Goal: Information Seeking & Learning: Compare options

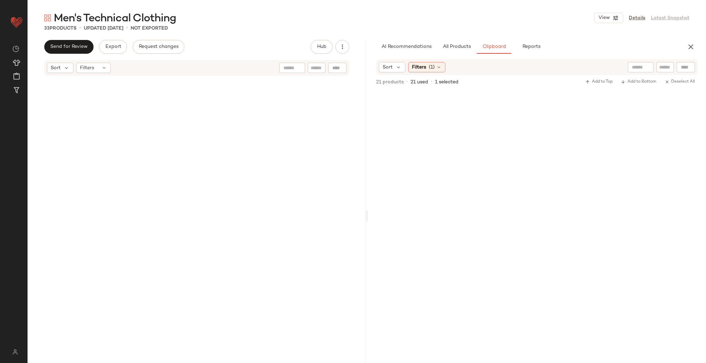
scroll to position [1156, 0]
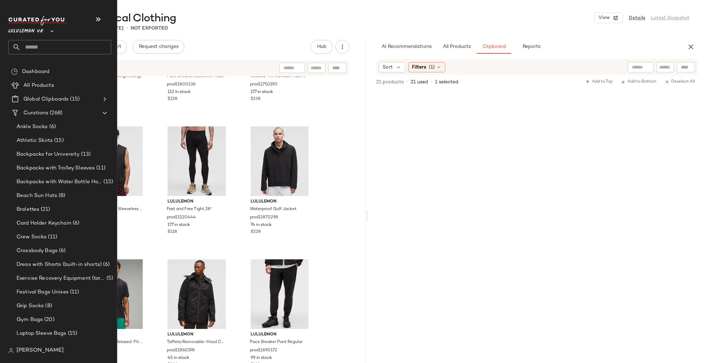
click at [10, 137] on div "Athletic Skirts (15)" at bounding box center [62, 141] width 109 height 14
click at [29, 127] on span "Ankle Socks" at bounding box center [32, 127] width 31 height 8
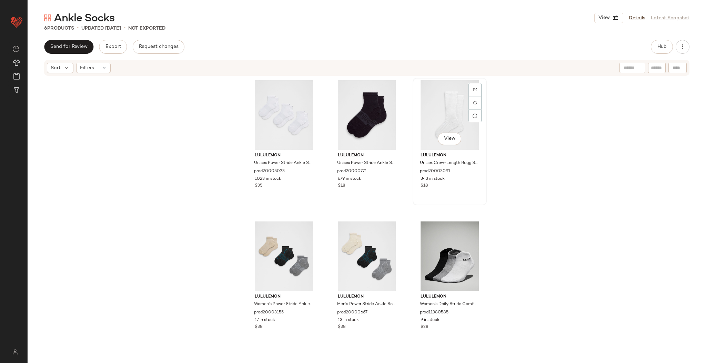
click at [448, 130] on div "View" at bounding box center [449, 115] width 69 height 70
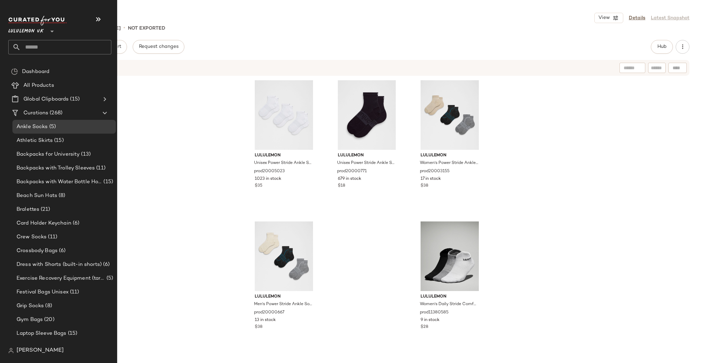
click at [43, 49] on input "text" at bounding box center [66, 47] width 91 height 14
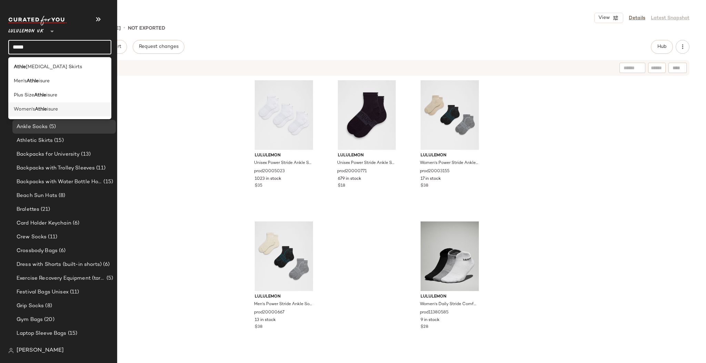
type input "*****"
click at [43, 108] on b "Athle" at bounding box center [41, 109] width 12 height 7
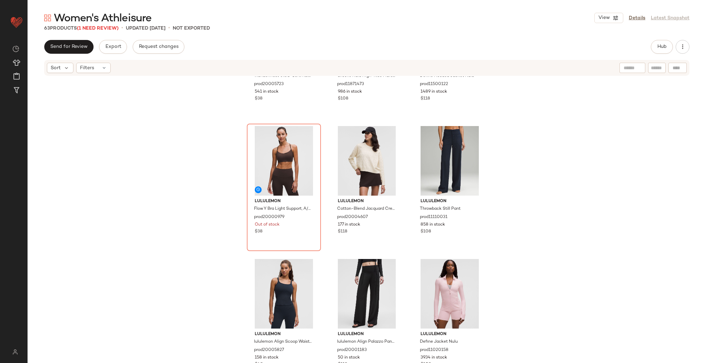
scroll to position [355, 0]
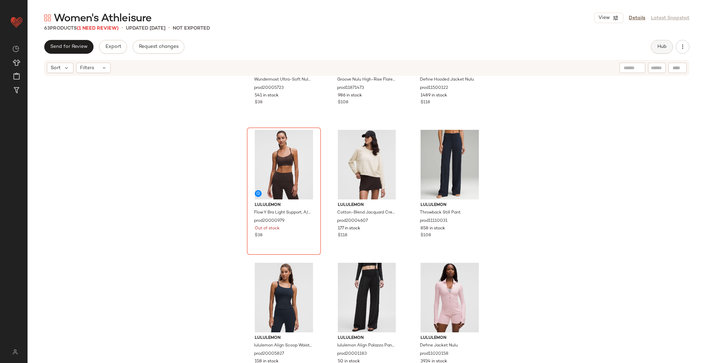
click at [657, 47] on span "Hub" at bounding box center [662, 47] width 10 height 6
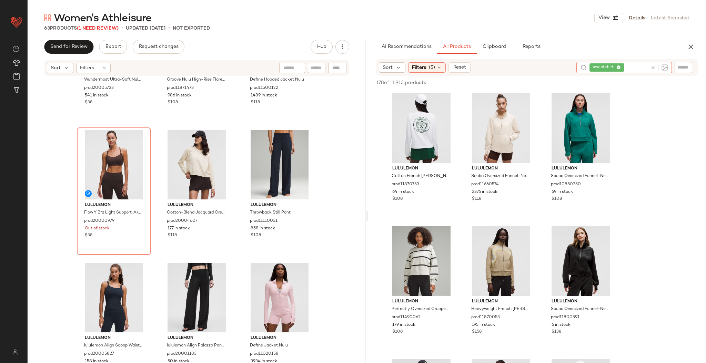
click at [653, 71] on div at bounding box center [657, 67] width 20 height 11
click at [652, 67] on icon at bounding box center [652, 67] width 5 height 5
click at [638, 50] on div "AI Recommendations All Products Clipboard Reports" at bounding box center [525, 47] width 299 height 14
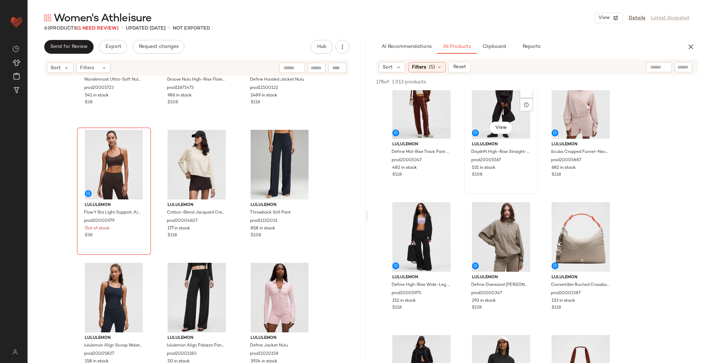
scroll to position [0, 0]
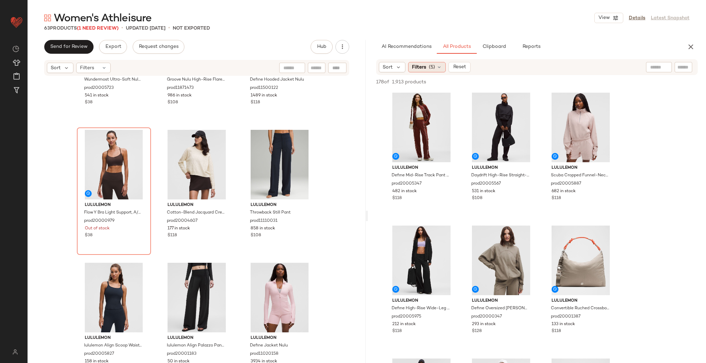
click at [435, 68] on div "Filters (5)" at bounding box center [427, 67] width 38 height 10
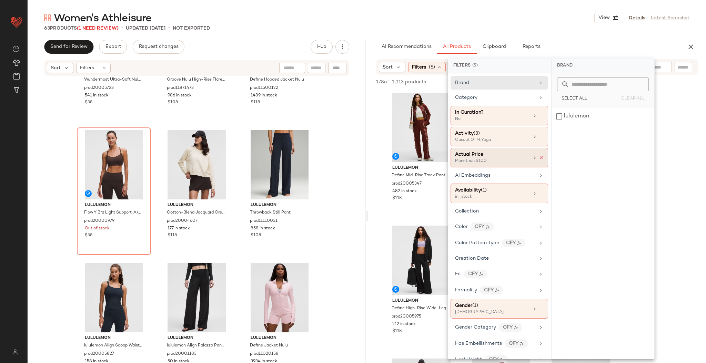
click at [538, 158] on icon at bounding box center [540, 157] width 5 height 5
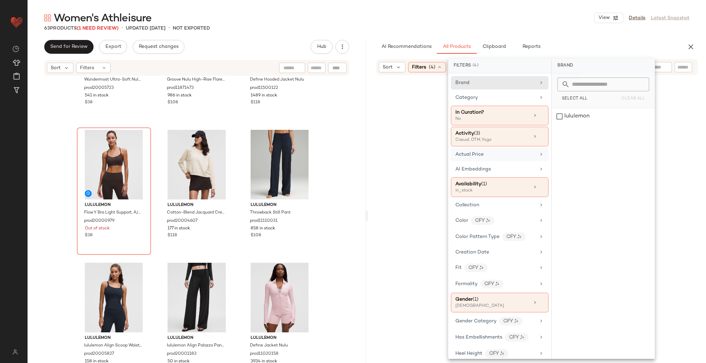
click at [544, 17] on div "Women's Athleisure View Details Latest Snapshot" at bounding box center [367, 18] width 678 height 14
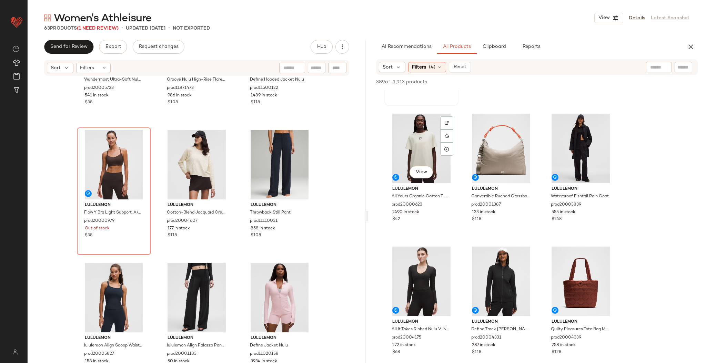
scroll to position [245, 0]
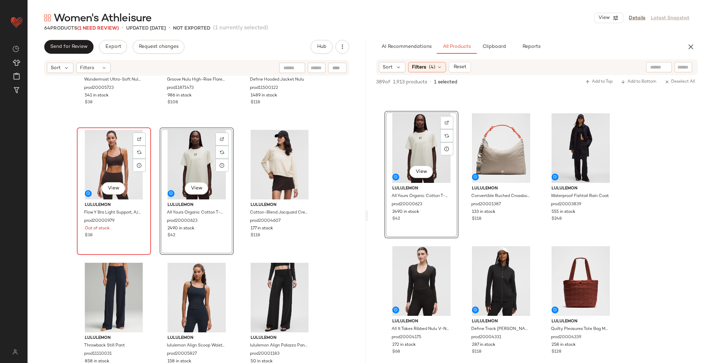
click at [114, 152] on div "View" at bounding box center [113, 165] width 69 height 70
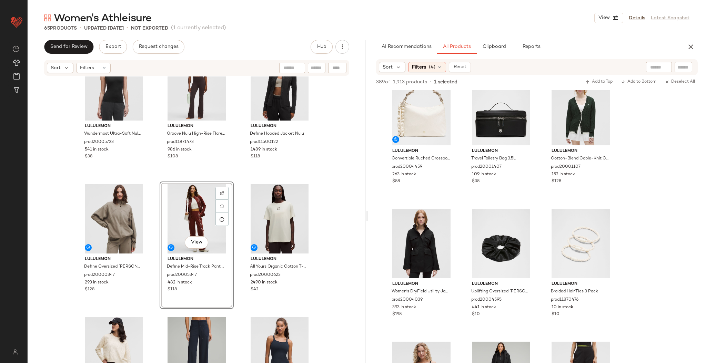
scroll to position [288, 0]
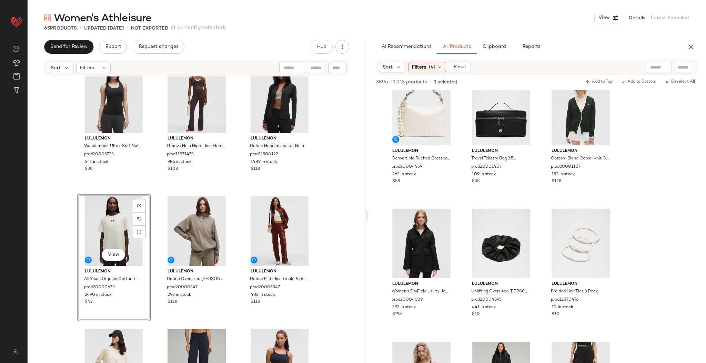
click at [321, 189] on div "lululemon Wundermost Ultra-Soft Nulu Scoop-Neck Tank Top prod20005723 541 in st…" at bounding box center [197, 229] width 338 height 307
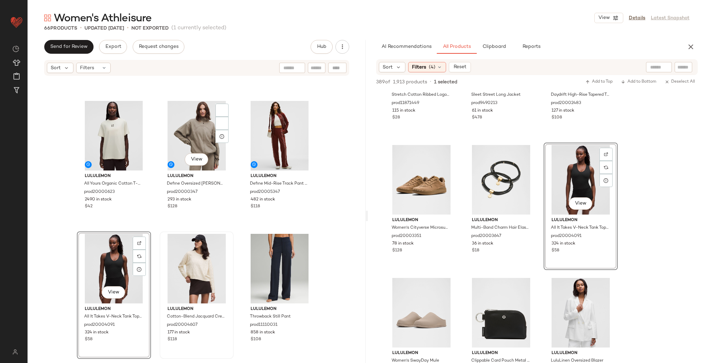
scroll to position [326, 0]
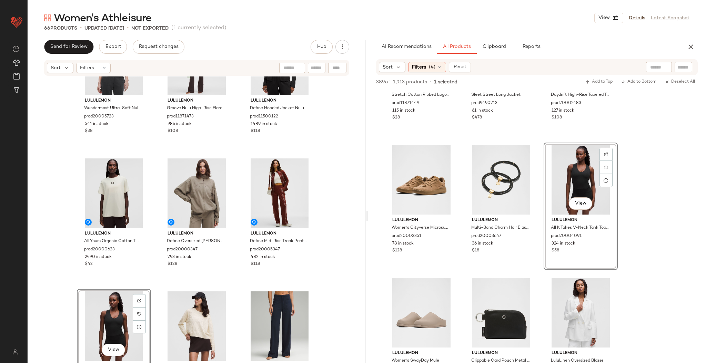
click at [236, 207] on div "lululemon Wundermost Ultra-Soft Nulu Scoop-Neck Tank Top prod20005723 541 in st…" at bounding box center [197, 229] width 338 height 307
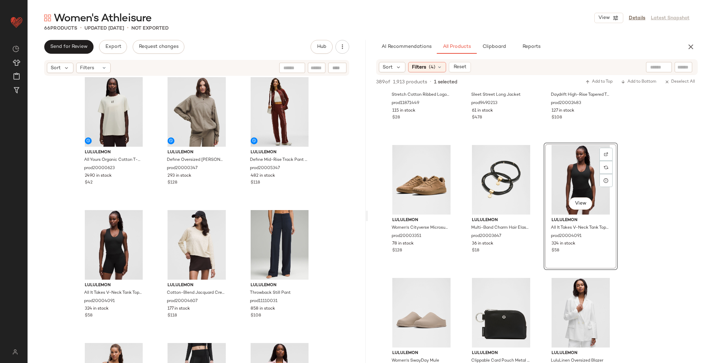
scroll to position [464, 0]
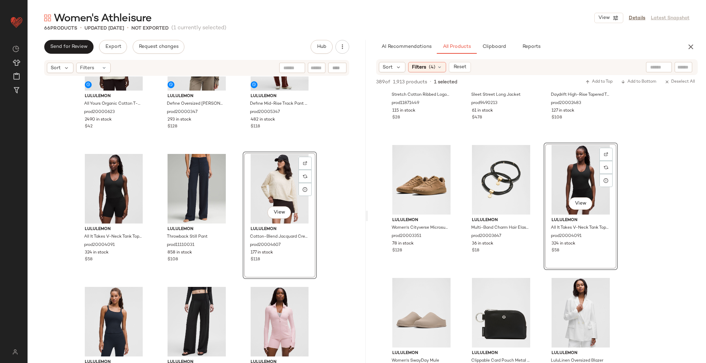
click at [329, 186] on div "lululemon All Yours Organic Cotton T-Shirt Wordmark prod20000623 2490 in stock …" at bounding box center [197, 229] width 338 height 307
click at [428, 64] on div "Filters (4)" at bounding box center [427, 67] width 38 height 10
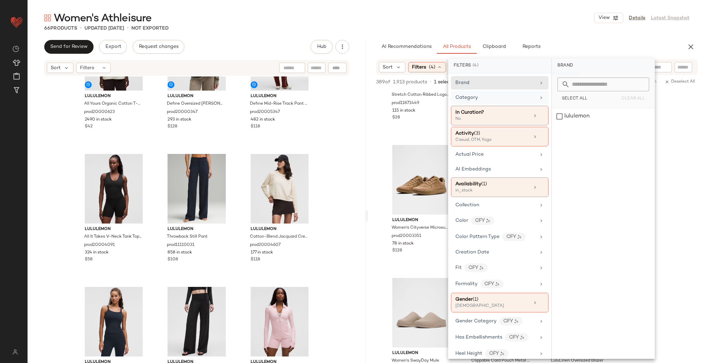
click at [488, 94] on div "Category" at bounding box center [495, 97] width 80 height 7
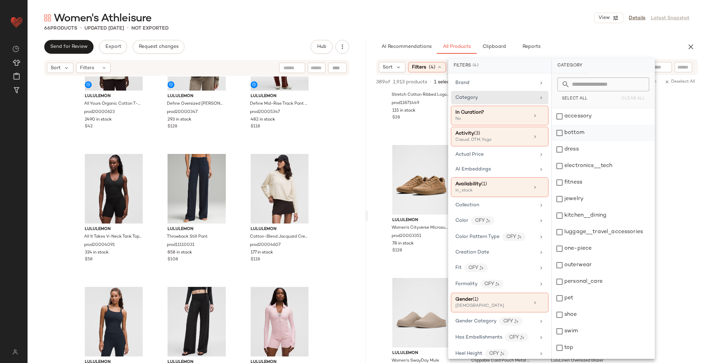
click at [570, 134] on div "bottom" at bounding box center [603, 133] width 103 height 17
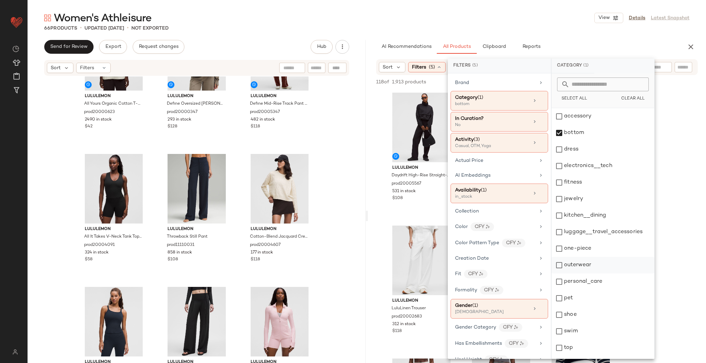
click at [573, 268] on div "outerwear" at bounding box center [602, 265] width 103 height 17
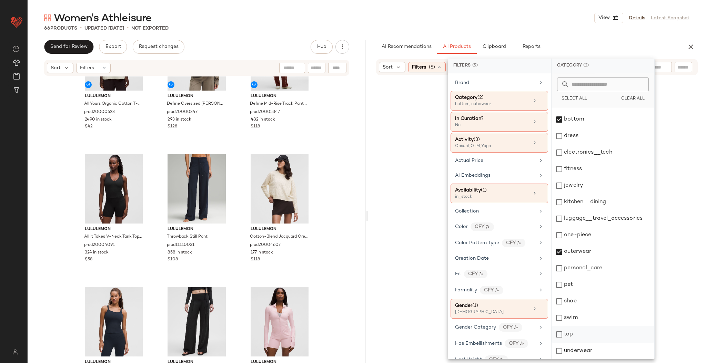
click at [572, 332] on div "top" at bounding box center [602, 334] width 103 height 17
click at [503, 24] on div "Women's Athleisure View Details Latest Snapshot" at bounding box center [367, 18] width 678 height 14
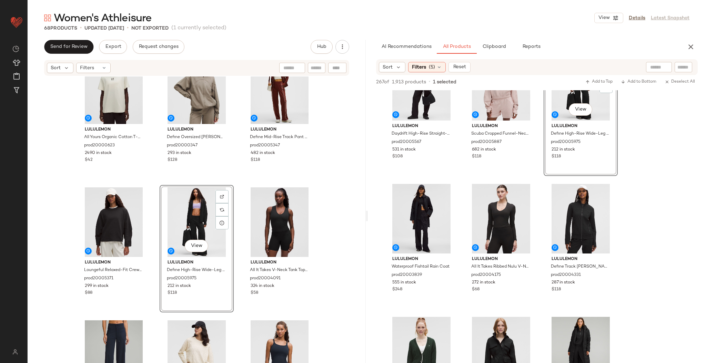
scroll to position [442, 0]
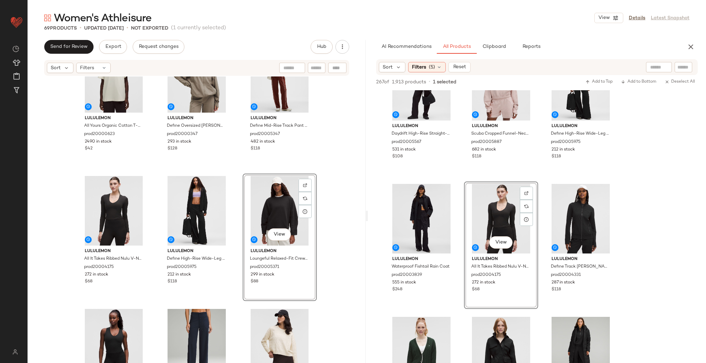
click at [322, 213] on div "lululemon All Yours Organic Cotton T-Shirt Wordmark prod20000623 2490 in stock …" at bounding box center [197, 229] width 338 height 307
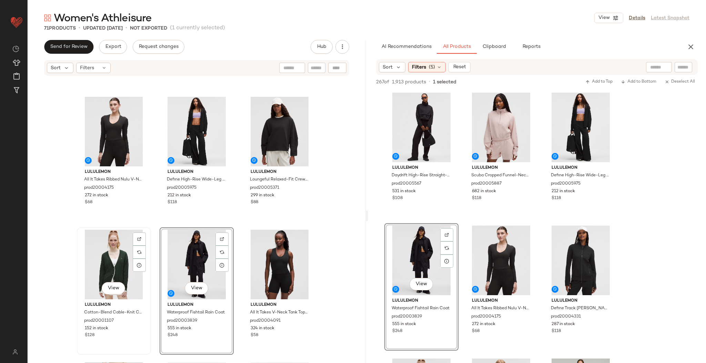
click at [108, 258] on div "View" at bounding box center [113, 265] width 69 height 70
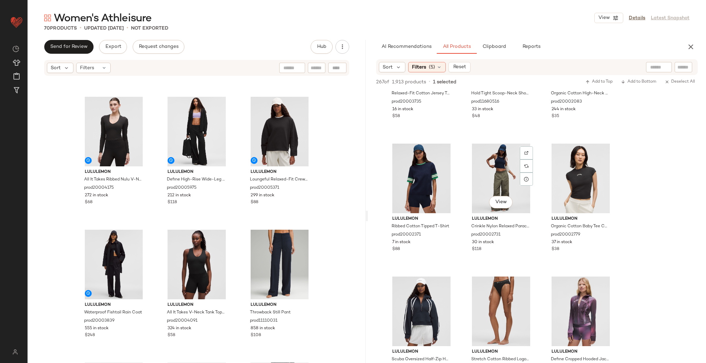
scroll to position [746, 0]
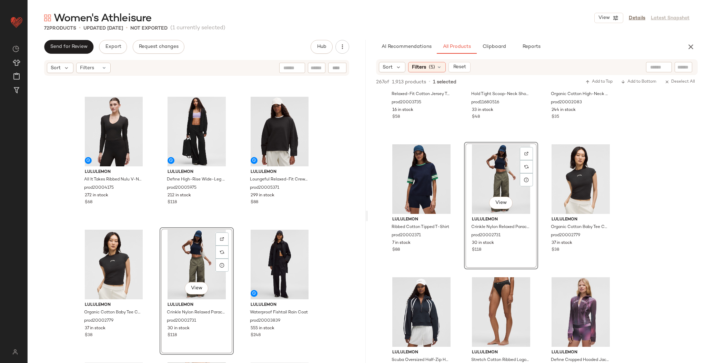
click at [239, 222] on div "lululemon All Yours Organic Cotton T-Shirt Wordmark prod20000623 2490 in stock …" at bounding box center [197, 229] width 338 height 307
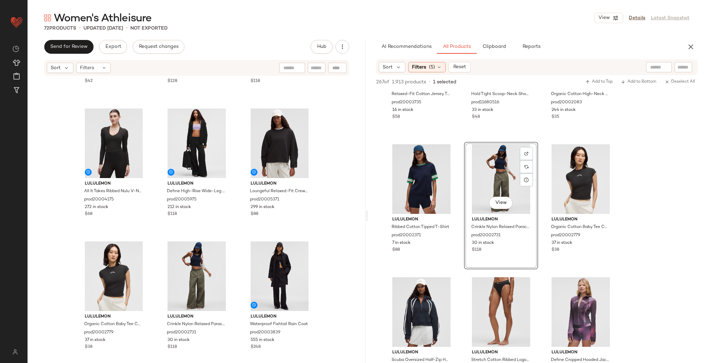
scroll to position [519, 0]
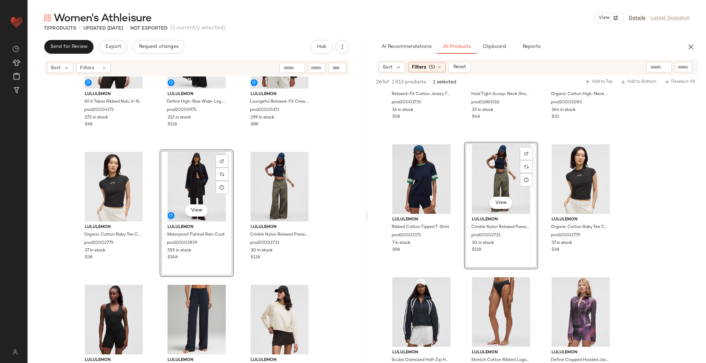
click at [238, 263] on div "lululemon All It Takes Ribbed Nulu V-Neck Long-Sleeve Shirt B-D Cups prod200041…" at bounding box center [197, 229] width 338 height 307
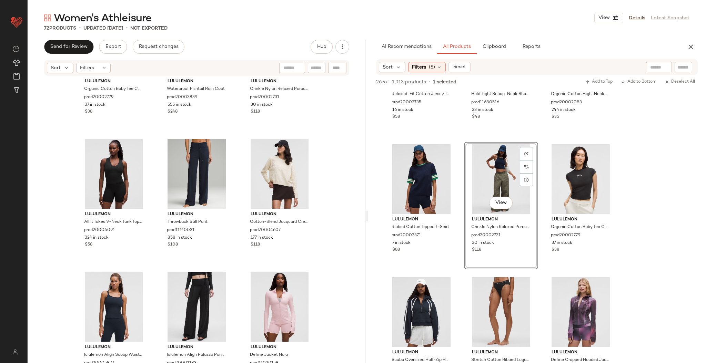
scroll to position [766, 0]
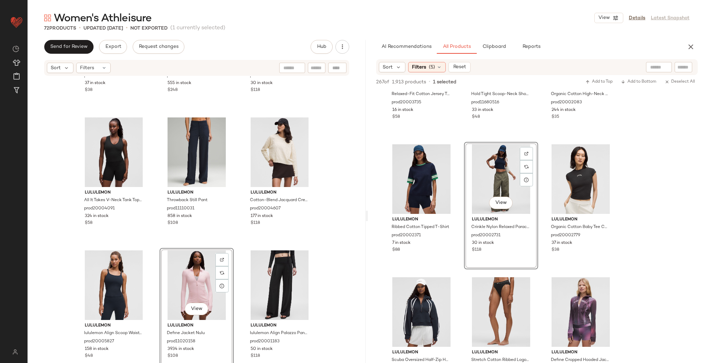
click at [326, 238] on div "lululemon Organic Cotton Baby Tee Collegiate prod20002779 37 in stock $38 lulul…" at bounding box center [197, 229] width 338 height 307
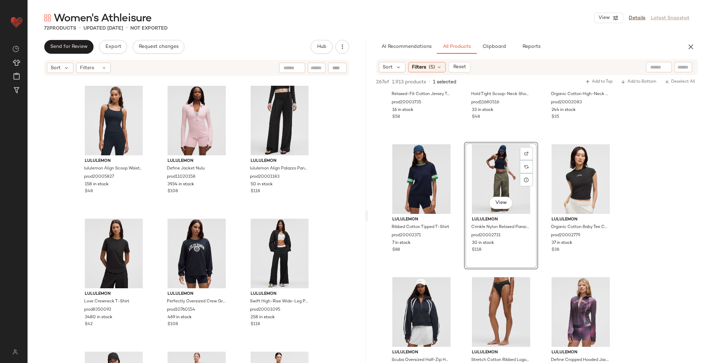
scroll to position [966, 0]
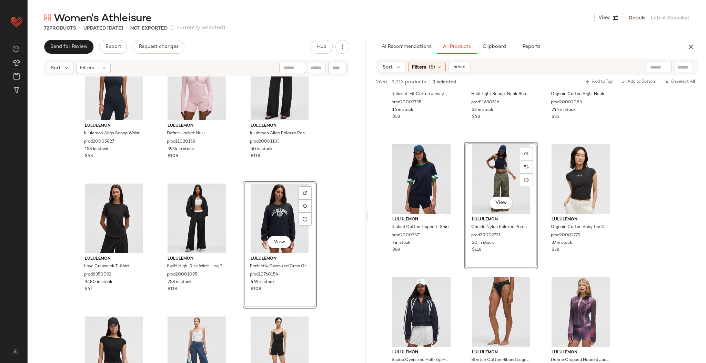
click at [325, 215] on div "lululemon All It Takes V-Neck Tank Top Light Support, B–D Cup Ribbed Nulu prod2…" at bounding box center [197, 229] width 338 height 307
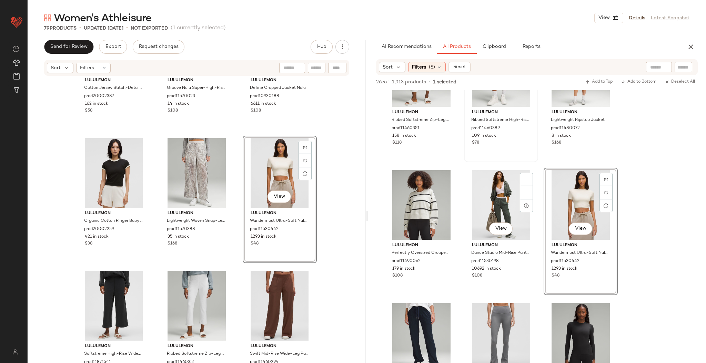
scroll to position [5133, 0]
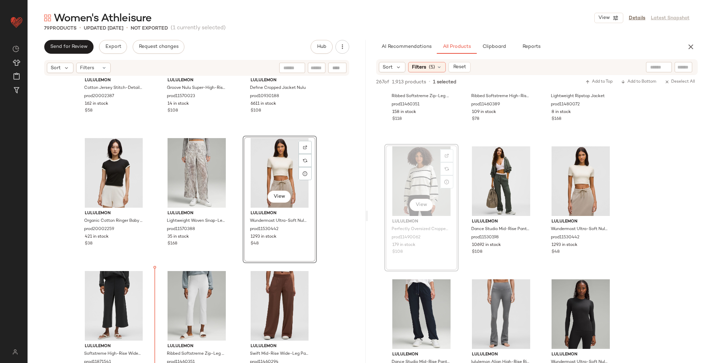
drag, startPoint x: 400, startPoint y: 182, endPoint x: 396, endPoint y: 183, distance: 4.5
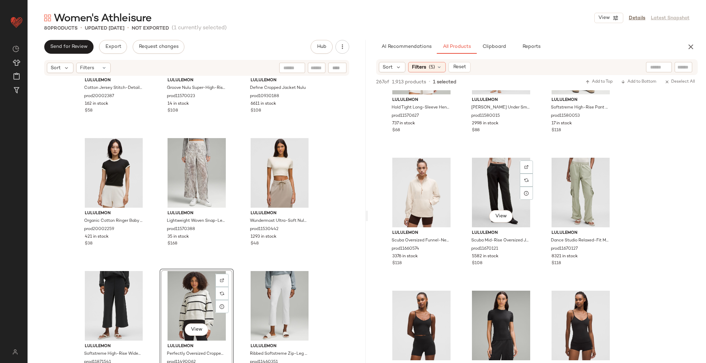
scroll to position [5643, 0]
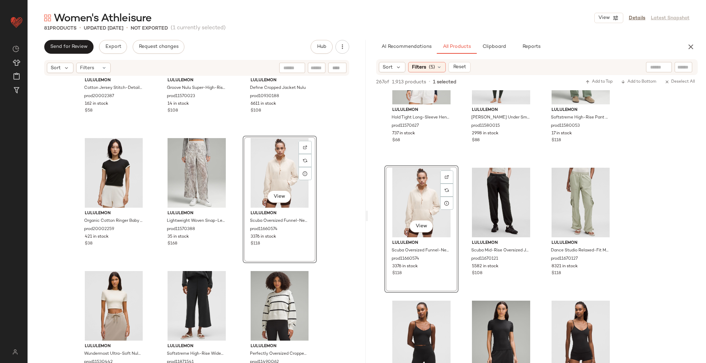
click at [334, 194] on div "lululemon Cotton Jersey Stitch-Detail T-Shirt prod20002387 162 in stock $58 lul…" at bounding box center [197, 229] width 338 height 307
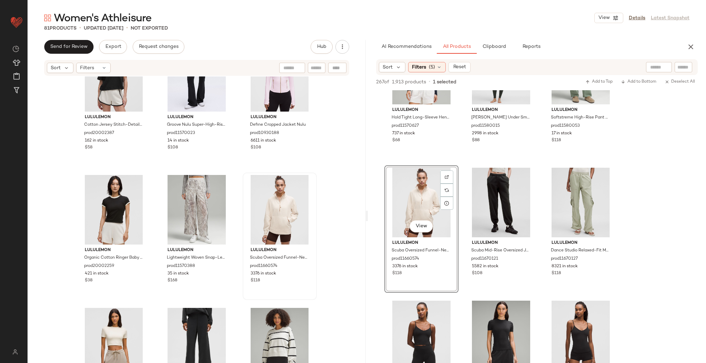
scroll to position [3107, 0]
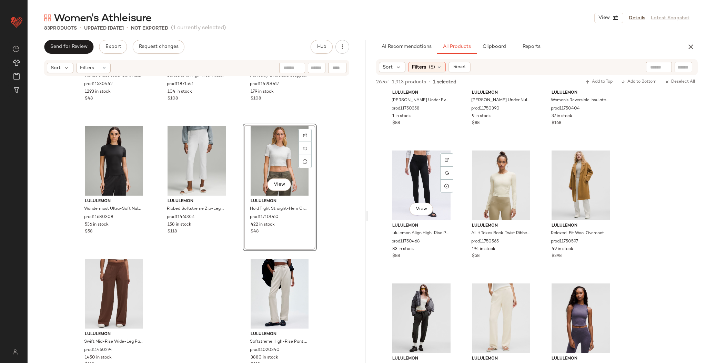
scroll to position [6727, 0]
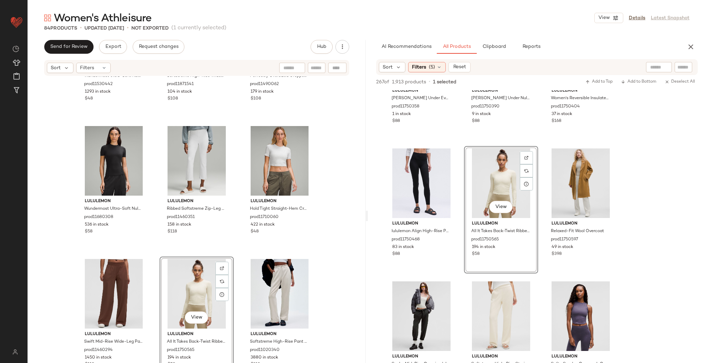
click at [345, 227] on div "lululemon Wundermost Ultra-Soft Nulu Crewneck Cropped T-Shirt prod11530442 1293…" at bounding box center [197, 229] width 338 height 307
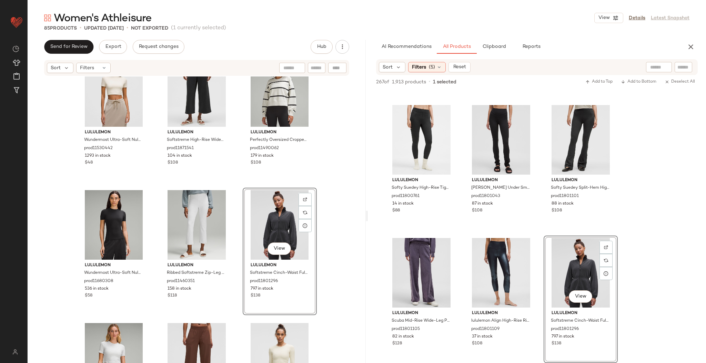
scroll to position [3350, 0]
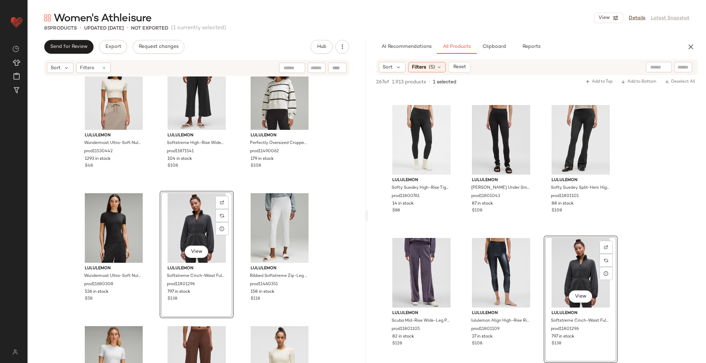
click at [335, 209] on div "lululemon Wundermost Ultra-Soft Nulu Crewneck Cropped T-Shirt prod11530442 1293…" at bounding box center [197, 229] width 338 height 307
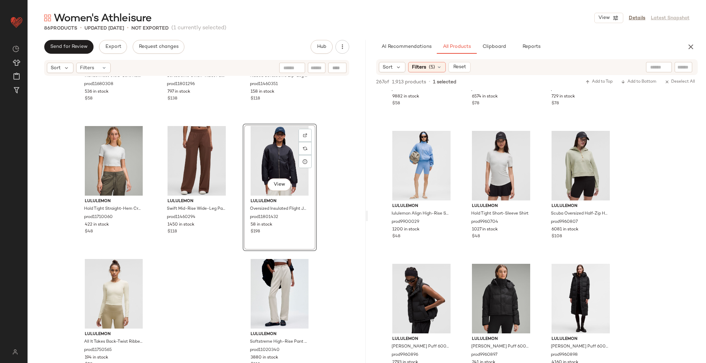
scroll to position [8213, 0]
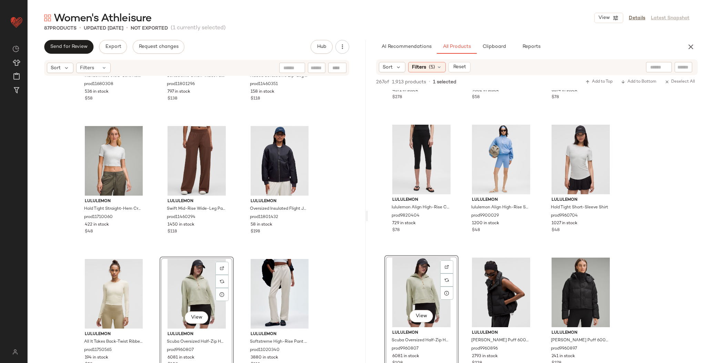
click at [345, 232] on div "lululemon Wundermost Ultra-Soft Nulu Hip-Length Crewneck Shirt prod11680308 536…" at bounding box center [197, 229] width 338 height 307
click at [386, 231] on div "View lululemon lululemon Align High-Rise Crop 17" prod9820404 729 in stock $78" at bounding box center [421, 186] width 73 height 126
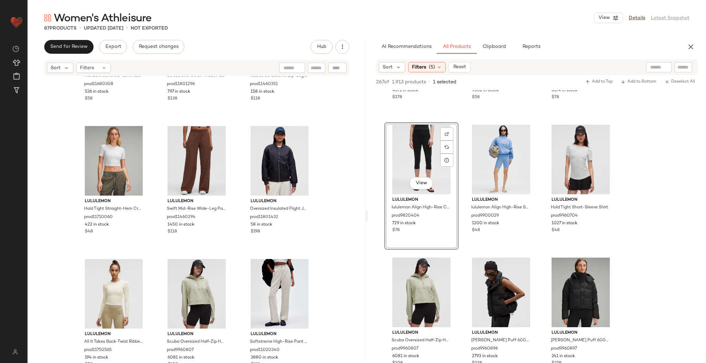
click at [327, 242] on div "lululemon Wundermost Ultra-Soft Nulu Hip-Length Crewneck Shirt prod11680308 536…" at bounding box center [197, 229] width 338 height 307
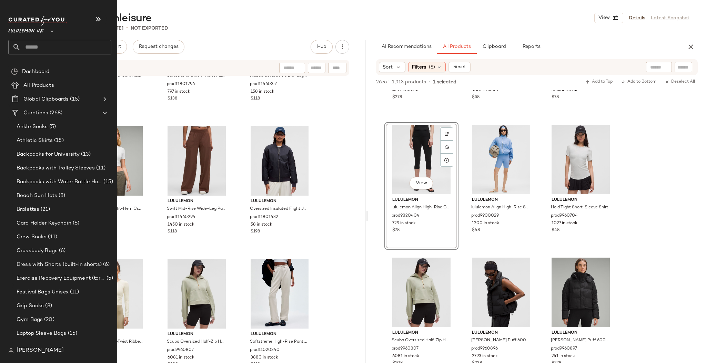
click at [47, 50] on input "text" at bounding box center [66, 47] width 91 height 14
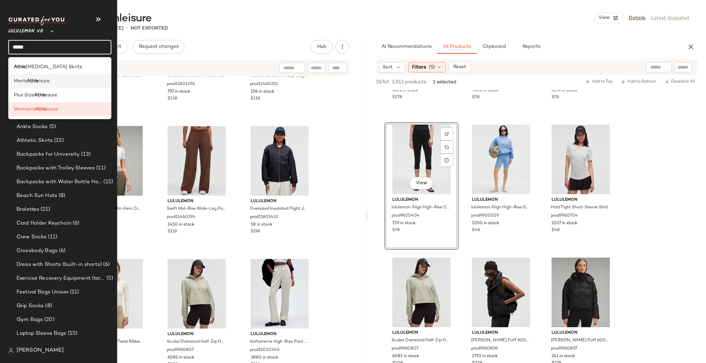
type input "*****"
click at [34, 85] on div "Men's Athle isure" at bounding box center [59, 81] width 103 height 14
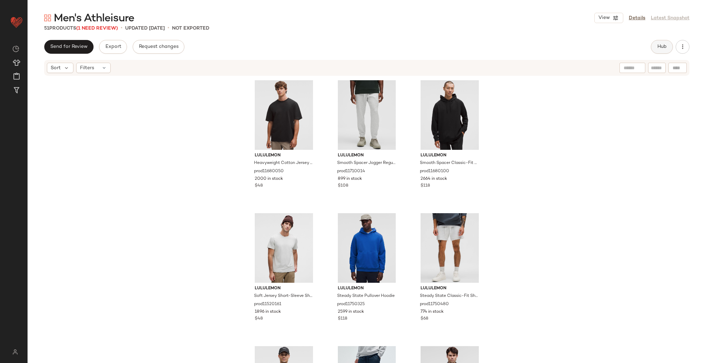
click at [659, 45] on span "Hub" at bounding box center [662, 47] width 10 height 6
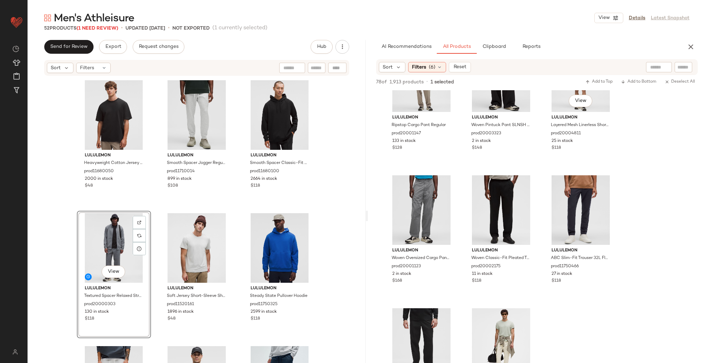
scroll to position [186, 0]
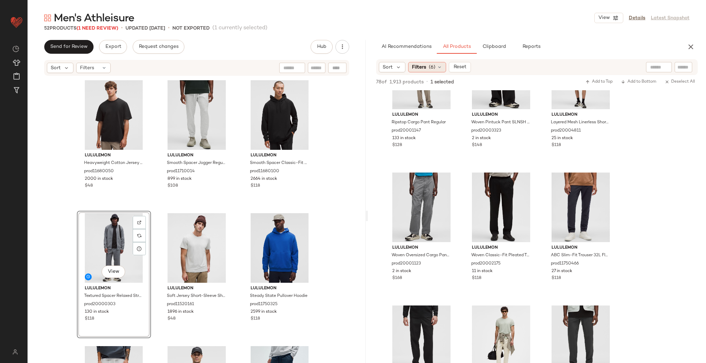
click at [434, 68] on div "Filters (6)" at bounding box center [427, 67] width 38 height 10
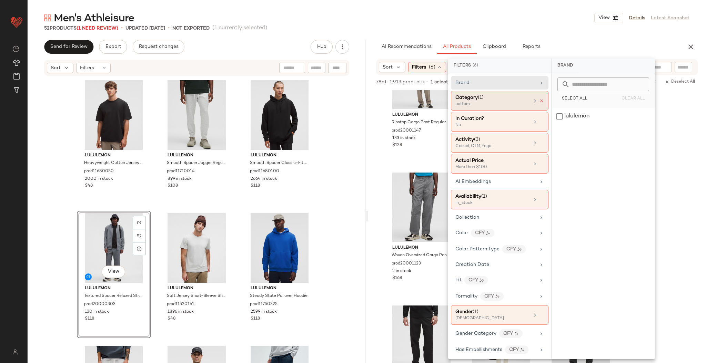
click at [539, 101] on icon at bounding box center [541, 101] width 5 height 5
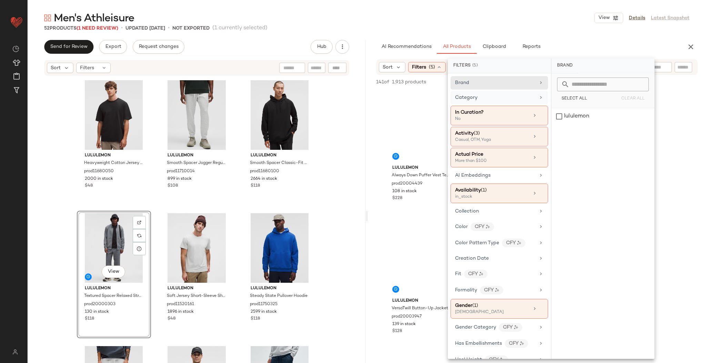
click at [511, 32] on div "Men's Athleisure View Details Latest Snapshot 52 Products (1 Need Review) • upd…" at bounding box center [367, 187] width 678 height 352
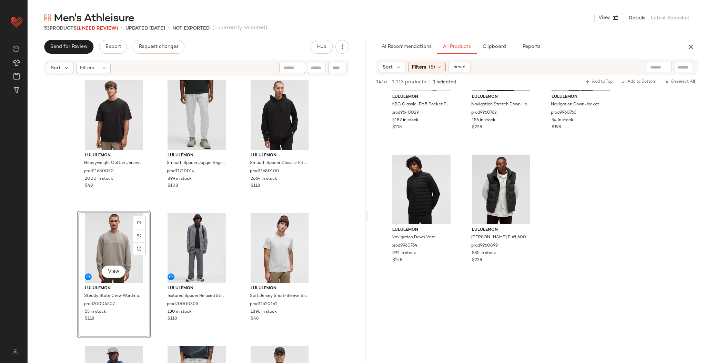
scroll to position [5091, 0]
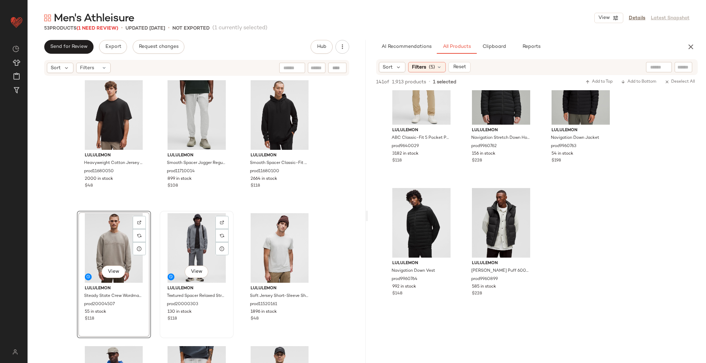
click at [189, 233] on div "View" at bounding box center [196, 248] width 69 height 70
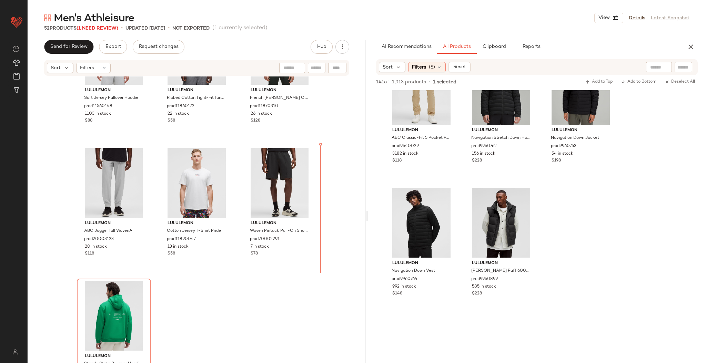
scroll to position [2087, 0]
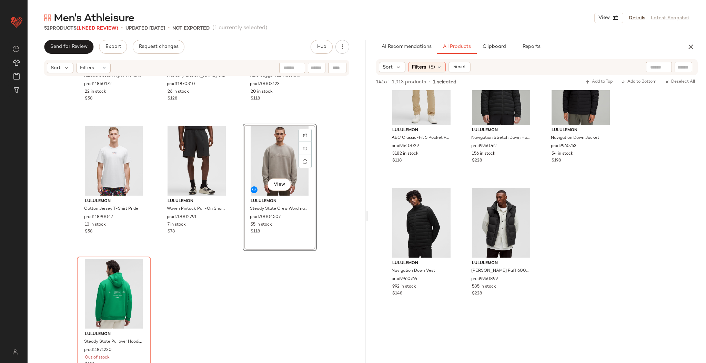
click at [229, 266] on div "lululemon Ribbed Cotton Tight-Fit Tank Top SLNSH Collection prod11860172 22 in …" at bounding box center [197, 229] width 338 height 307
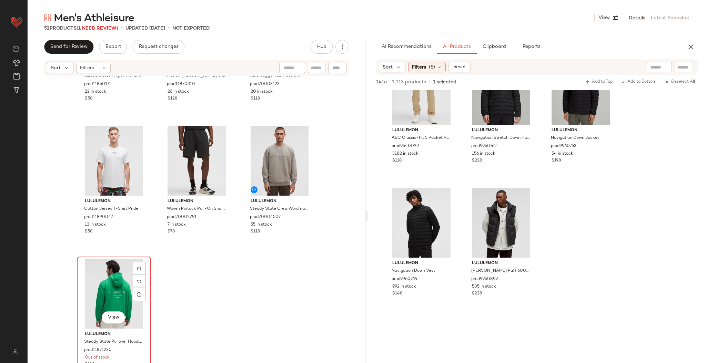
click at [112, 278] on div "View" at bounding box center [113, 294] width 69 height 70
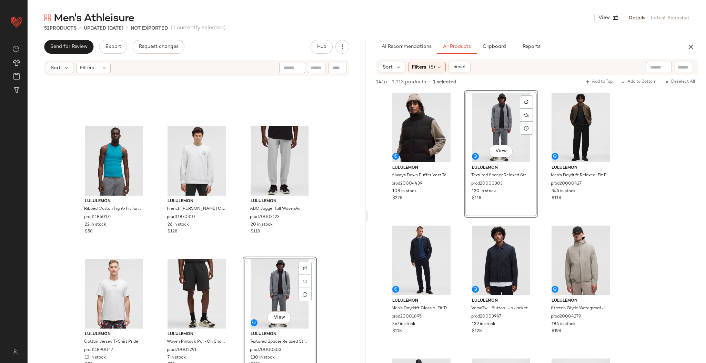
scroll to position [2087, 0]
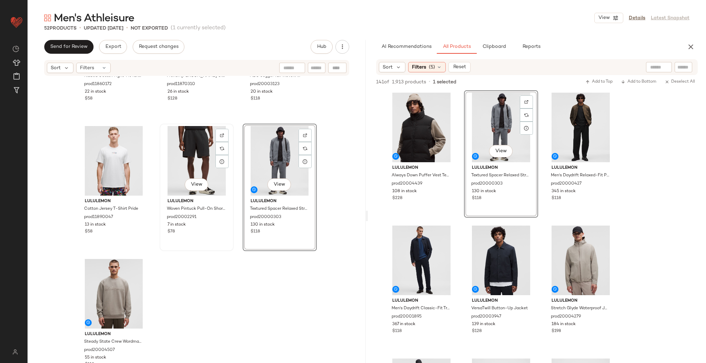
click at [194, 155] on div "View" at bounding box center [196, 161] width 69 height 70
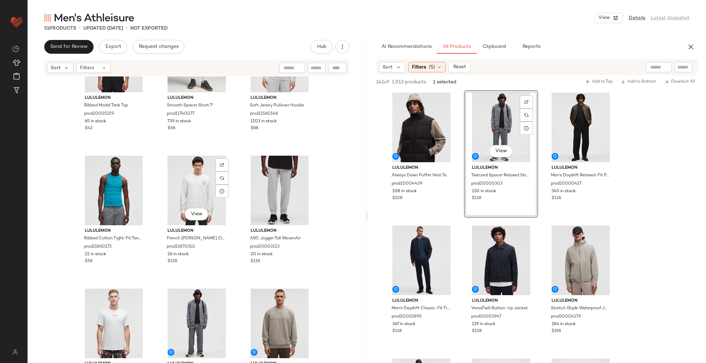
scroll to position [1955, 0]
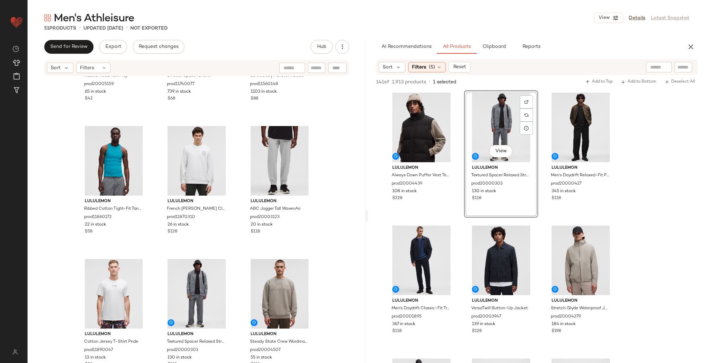
click at [323, 186] on div "lululemon Ribbed Modal Tank Top prod20005159 65 in stock $42 lululemon Smooth S…" at bounding box center [197, 229] width 338 height 307
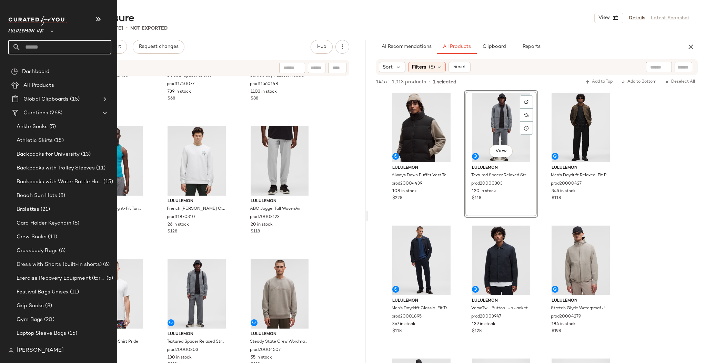
click at [36, 47] on input "text" at bounding box center [66, 47] width 91 height 14
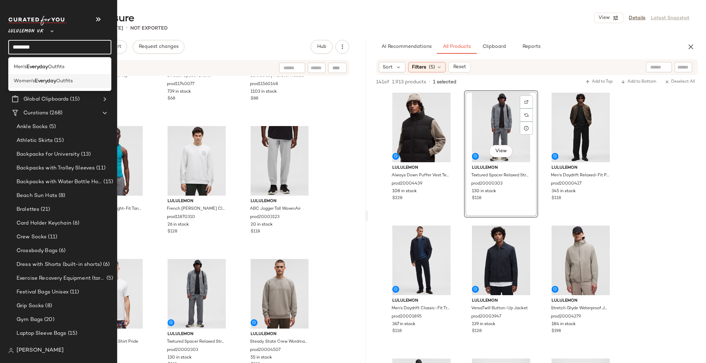
type input "********"
click at [46, 82] on b "Everyday" at bounding box center [45, 81] width 21 height 7
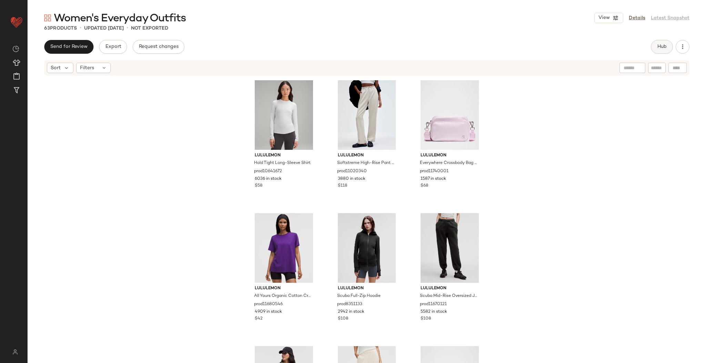
click at [671, 44] on button "Hub" at bounding box center [661, 47] width 22 height 14
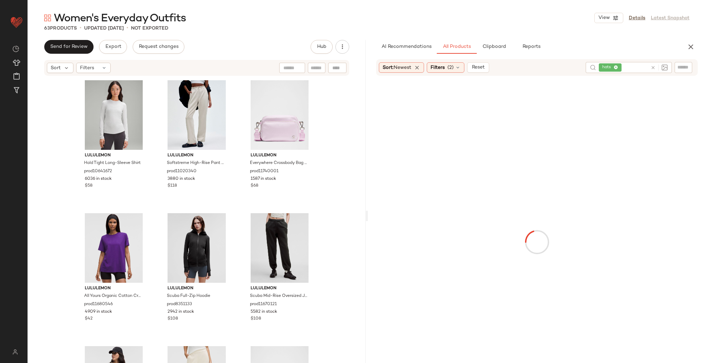
click at [654, 67] on icon at bounding box center [652, 67] width 5 height 5
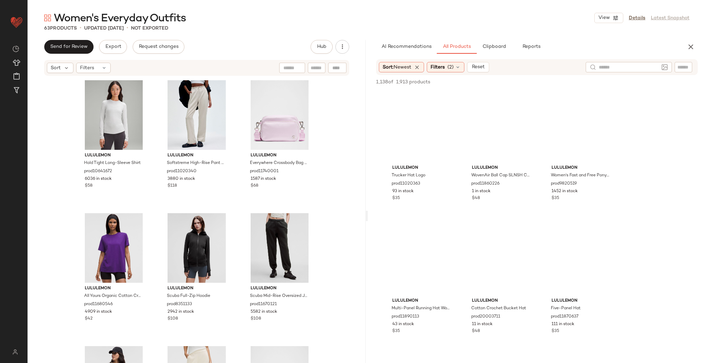
click at [640, 52] on div "AI Recommendations All Products Clipboard Reports" at bounding box center [525, 47] width 299 height 14
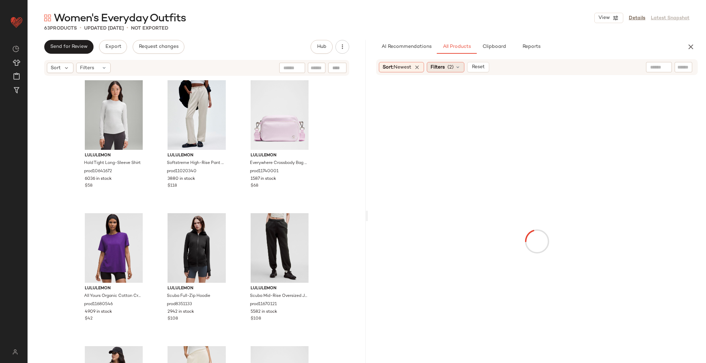
click at [444, 69] on span "Filters" at bounding box center [437, 67] width 14 height 7
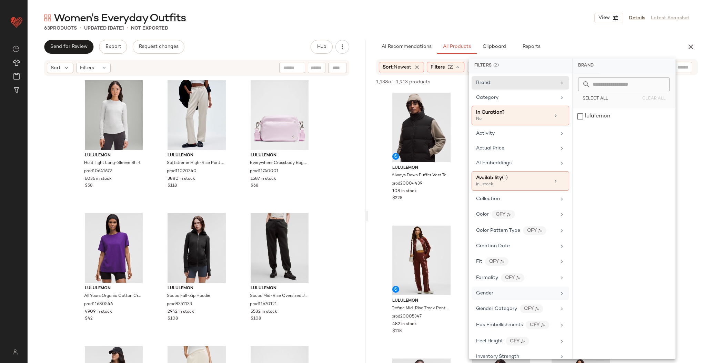
click at [495, 296] on div "Gender" at bounding box center [520, 293] width 98 height 13
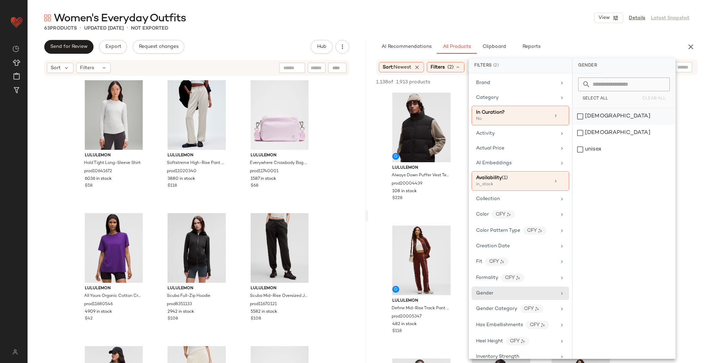
click at [595, 112] on div "[DEMOGRAPHIC_DATA]" at bounding box center [623, 116] width 103 height 17
click at [479, 28] on div "63 Products • updated [DATE] • Not Exported" at bounding box center [367, 28] width 678 height 7
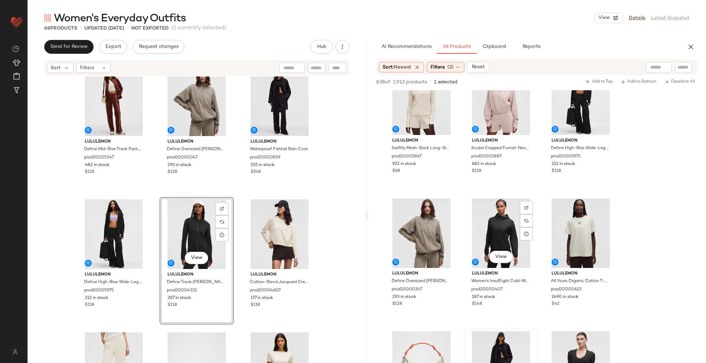
scroll to position [155, 0]
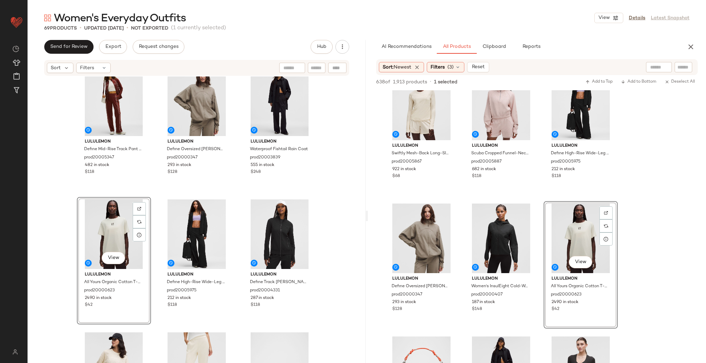
click at [156, 191] on div "lululemon Define Mid-Rise Track Pant Luon prod20005347 482 in stock $118 lulule…" at bounding box center [197, 229] width 338 height 307
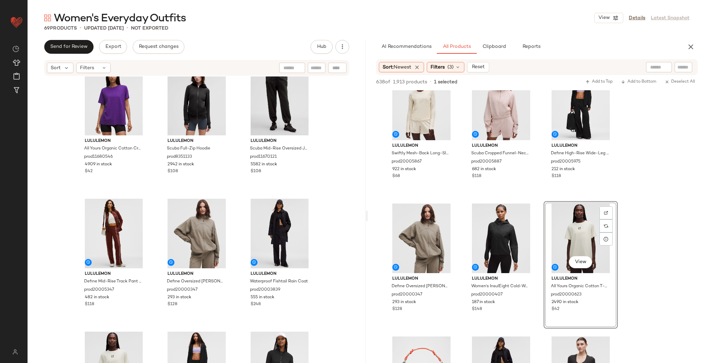
scroll to position [149, 0]
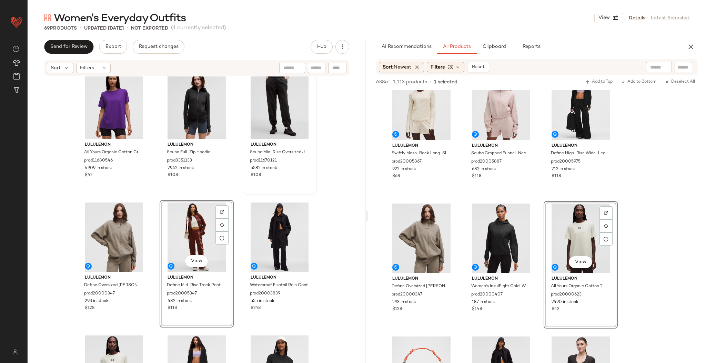
click at [243, 188] on div "lululemon Scuba Mid-Rise Oversized Jogger Regular prod11670121 5582 in stock $1…" at bounding box center [280, 130] width 74 height 127
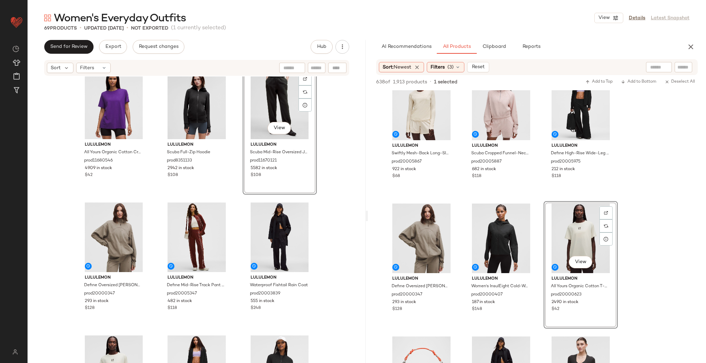
click at [233, 202] on div "lululemon All Yours Organic Cotton Crewneck T-Shirt prod11680546 4909 in stock …" at bounding box center [197, 82] width 240 height 306
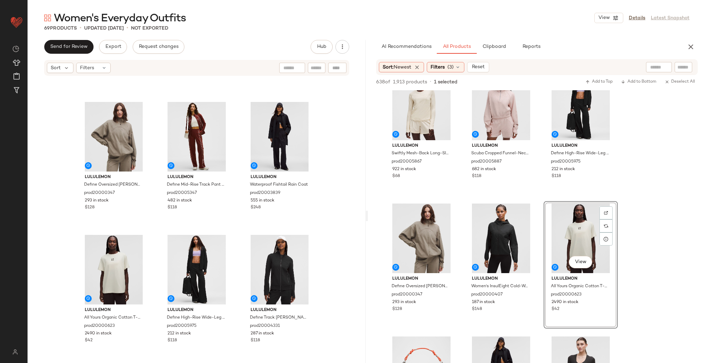
scroll to position [269, 0]
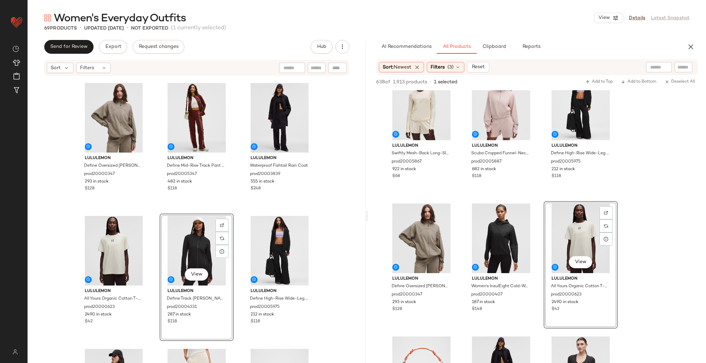
click at [238, 213] on div "lululemon All Yours Organic Cotton Crewneck T-Shirt prod11680546 4909 in stock …" at bounding box center [197, 229] width 338 height 307
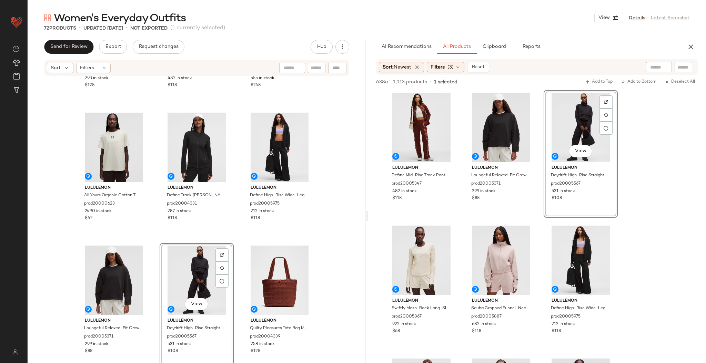
click at [337, 219] on div "lululemon Define Oversized Jacket Luon prod20000347 293 in stock $128 lululemon…" at bounding box center [197, 229] width 338 height 307
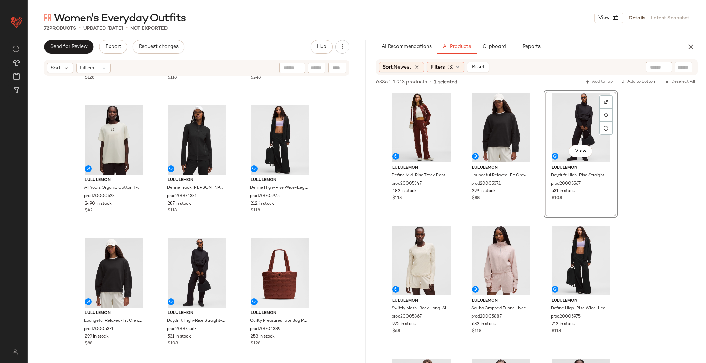
scroll to position [391, 0]
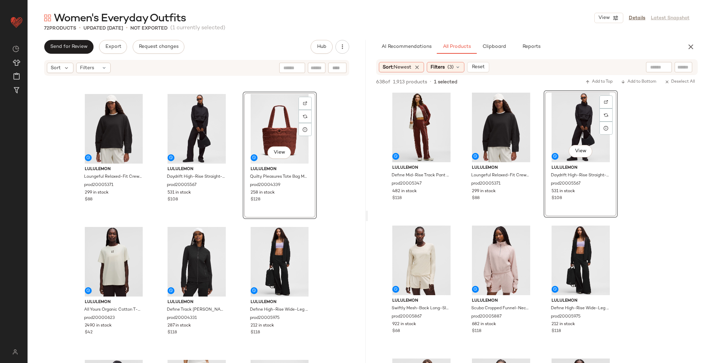
click at [338, 219] on div "lululemon Define Oversized Jacket Luon prod20000347 293 in stock $128 lululemon…" at bounding box center [197, 229] width 338 height 307
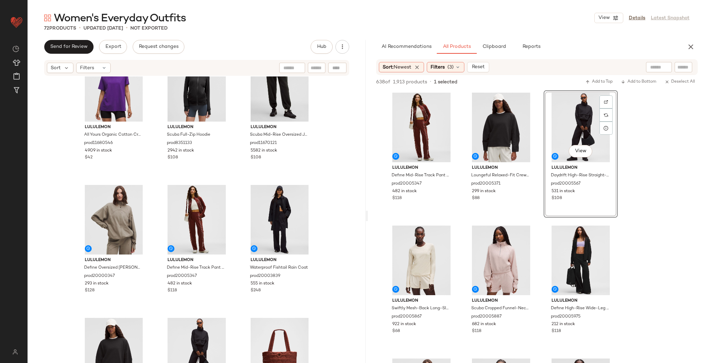
scroll to position [162, 0]
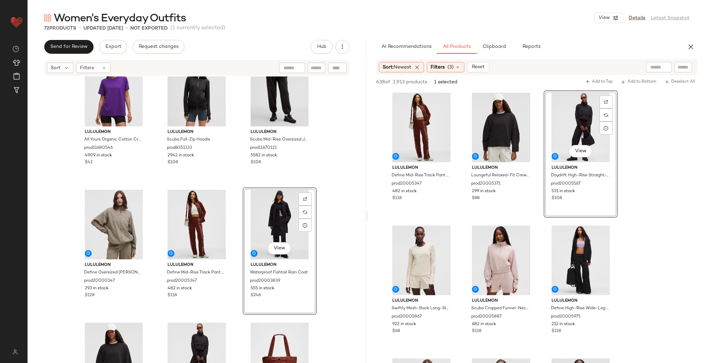
click at [329, 176] on div "lululemon All Yours Organic Cotton Crewneck T-Shirt prod11680546 4909 in stock …" at bounding box center [197, 229] width 338 height 307
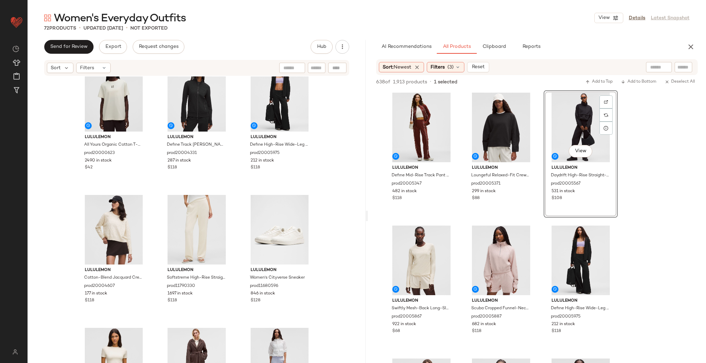
click at [329, 176] on div "lululemon All Yours Organic Cotton T-Shirt Wordmark prod20000623 2490 in stock …" at bounding box center [197, 229] width 338 height 307
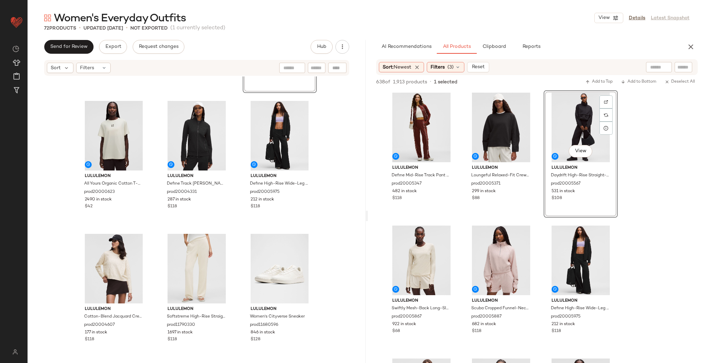
scroll to position [518, 0]
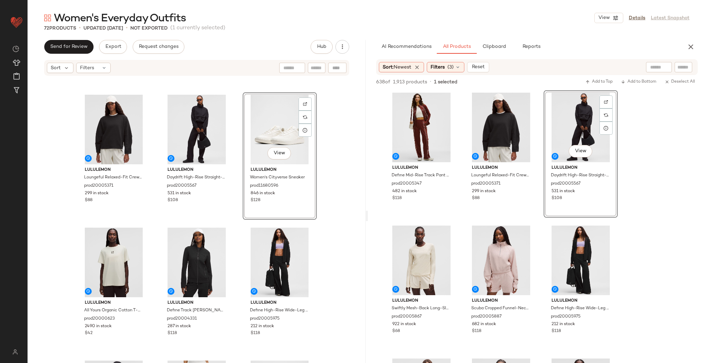
click at [324, 186] on div "lululemon Loungeful Relaxed-Fit Crewneck Sweatshirt prod20005371 299 in stock $…" at bounding box center [197, 229] width 338 height 307
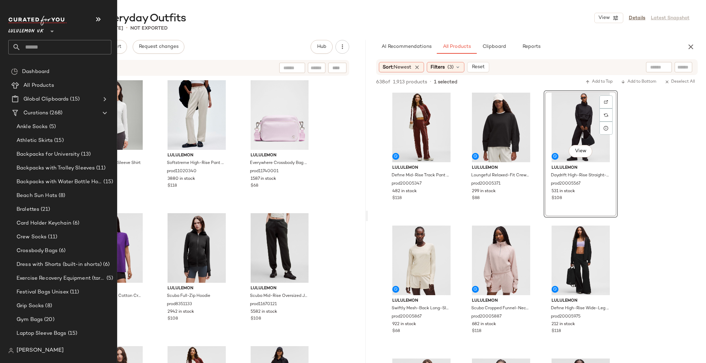
click at [32, 49] on input "text" at bounding box center [66, 47] width 91 height 14
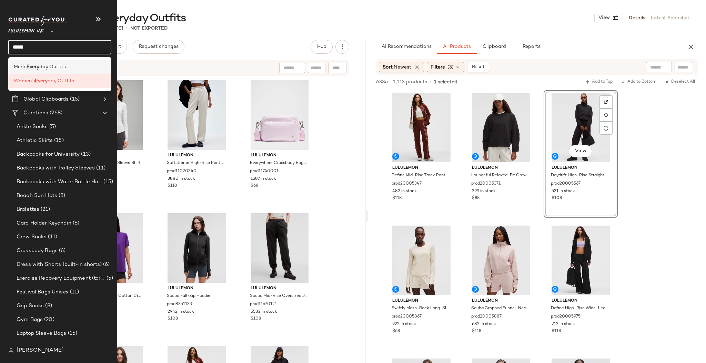
type input "*****"
click at [54, 68] on span "day Outfits" at bounding box center [52, 66] width 27 height 7
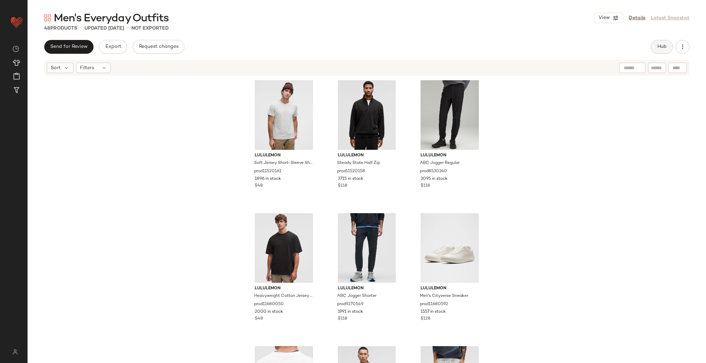
click at [663, 46] on span "Hub" at bounding box center [662, 47] width 10 height 6
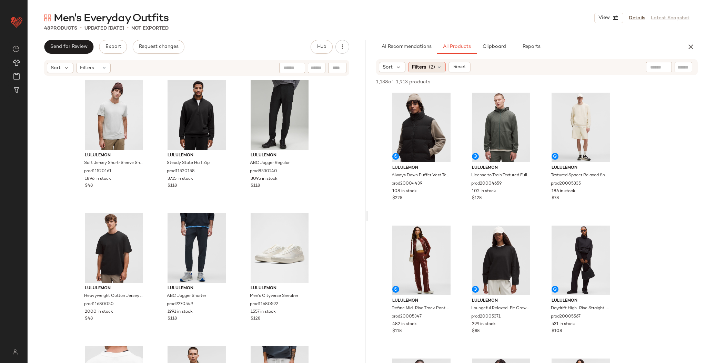
click at [432, 71] on div "Filters (2)" at bounding box center [427, 67] width 38 height 10
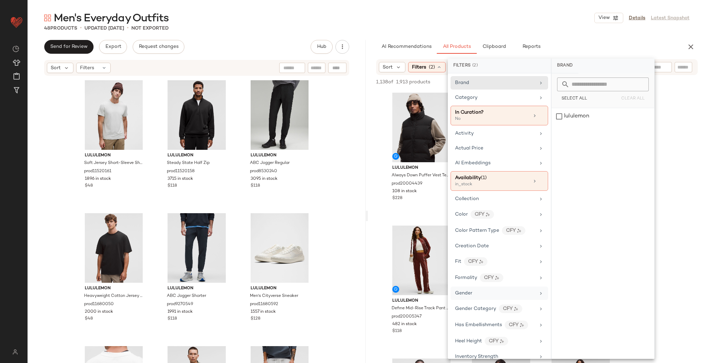
click at [472, 291] on div "Gender" at bounding box center [495, 293] width 80 height 7
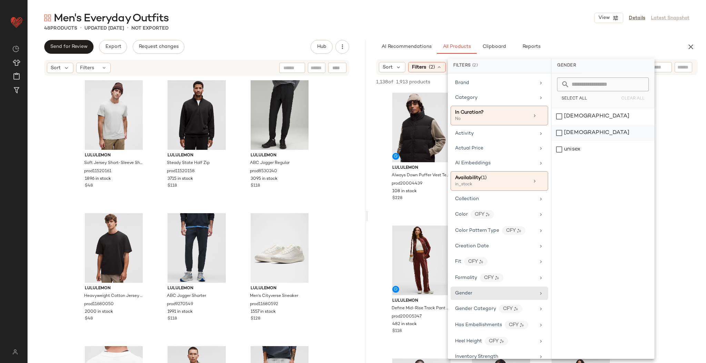
click at [566, 134] on div "[DEMOGRAPHIC_DATA]" at bounding box center [602, 133] width 103 height 17
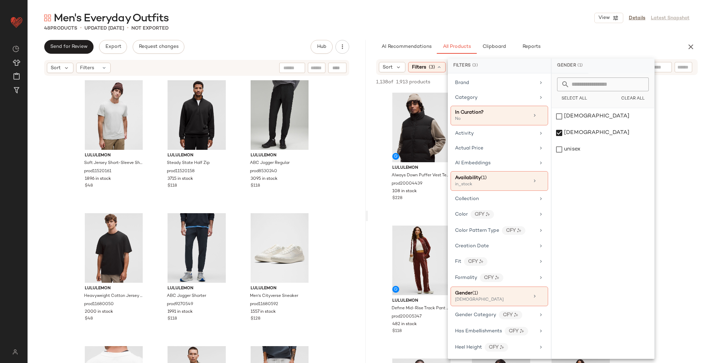
click at [568, 25] on div "48 Products • updated [DATE] • Not Exported" at bounding box center [367, 28] width 678 height 7
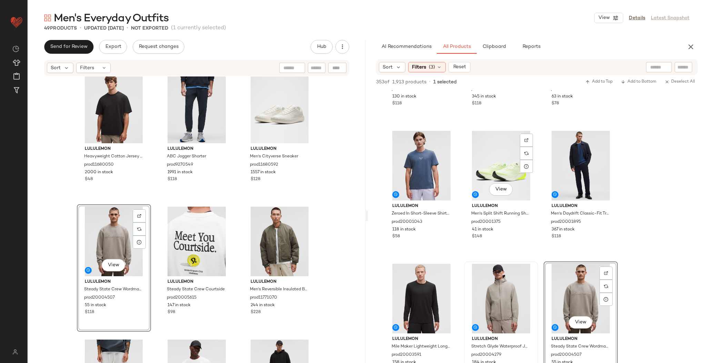
scroll to position [278, 0]
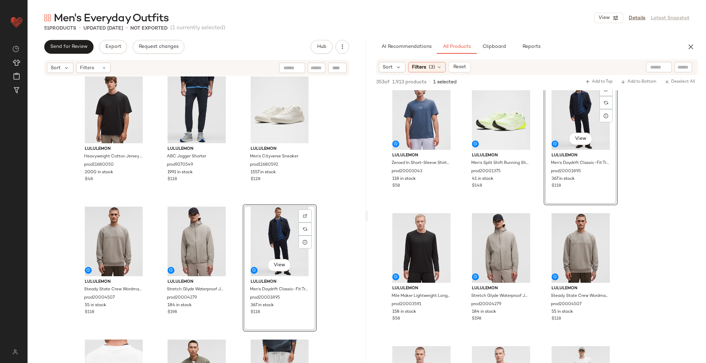
click at [326, 212] on div "lululemon Heavyweight Cotton Jersey T-Shirt prod11680050 2000 in stock $48 lulu…" at bounding box center [197, 229] width 338 height 307
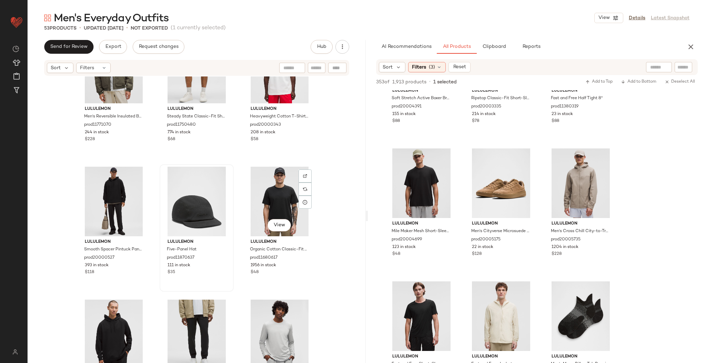
scroll to position [557, 0]
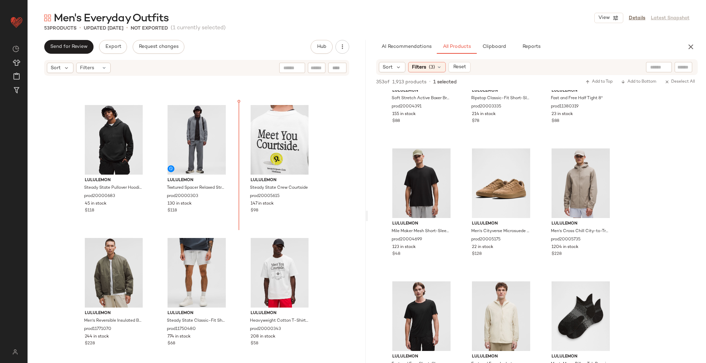
scroll to position [378, 0]
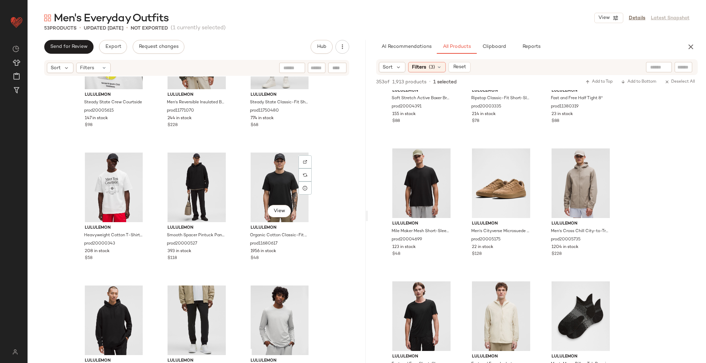
scroll to position [612, 0]
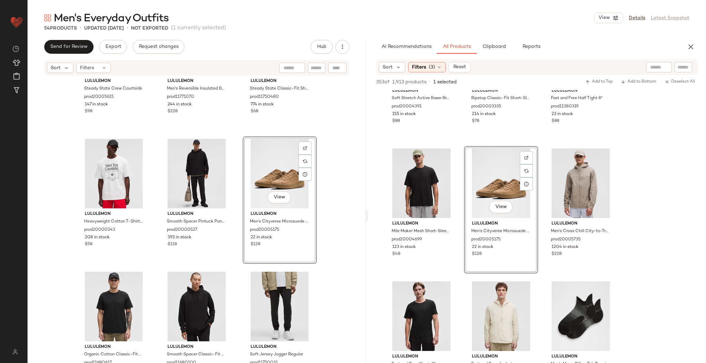
click at [316, 244] on div "lululemon Steady State Crew Courtside prod20005615 147 in stock $98 lululemon M…" at bounding box center [197, 229] width 338 height 307
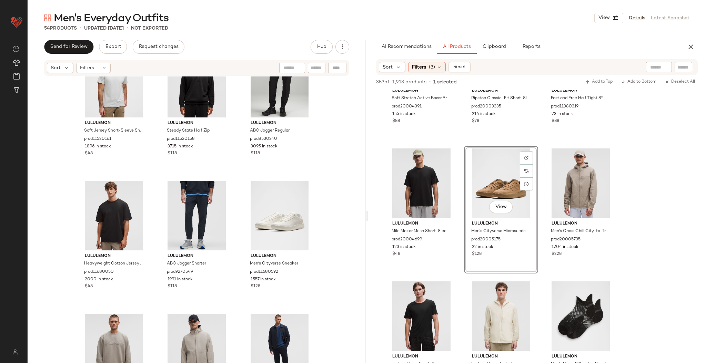
scroll to position [0, 0]
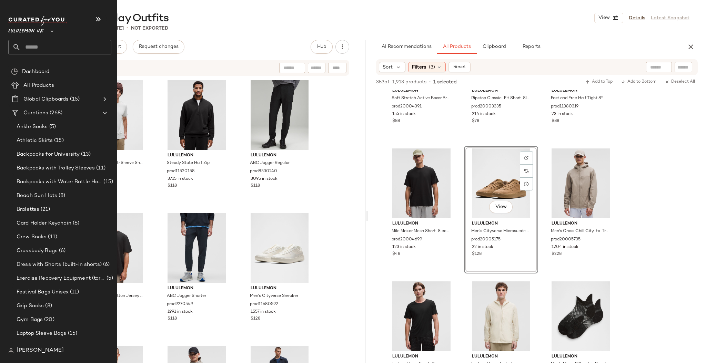
click at [50, 51] on input "text" at bounding box center [66, 47] width 91 height 14
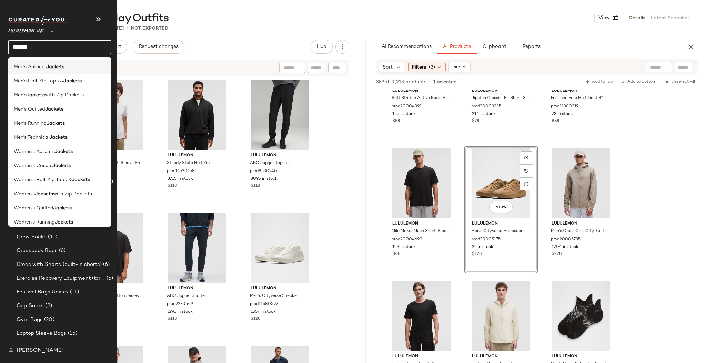
type input "*******"
click at [54, 66] on b "Jackets" at bounding box center [55, 66] width 18 height 7
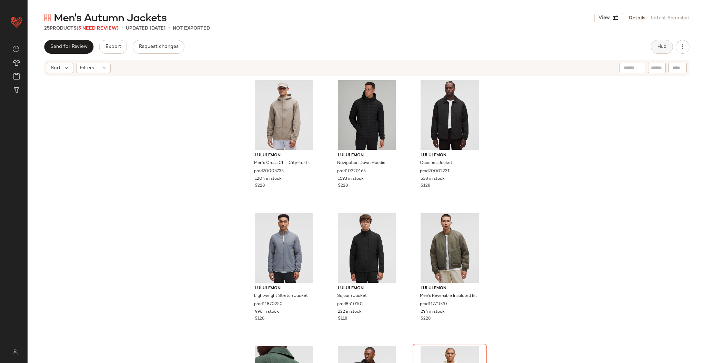
click at [657, 49] on span "Hub" at bounding box center [662, 47] width 10 height 6
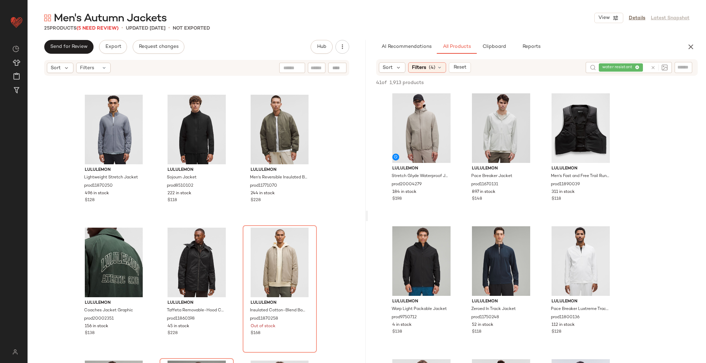
scroll to position [126, 0]
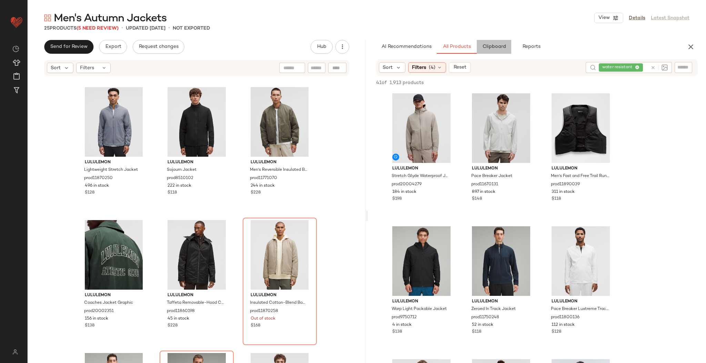
click at [485, 50] on button "Clipboard" at bounding box center [493, 47] width 34 height 14
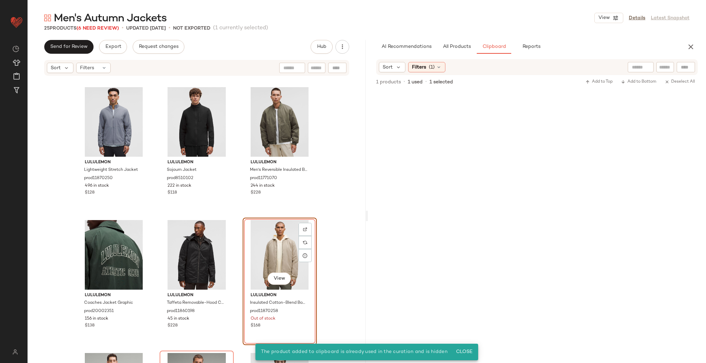
click at [326, 228] on div "lululemon Men's Cross Chill City-to-Trail Jacket prod20005735 1204 in stock $22…" at bounding box center [197, 229] width 338 height 307
click at [275, 244] on div "View" at bounding box center [279, 255] width 69 height 70
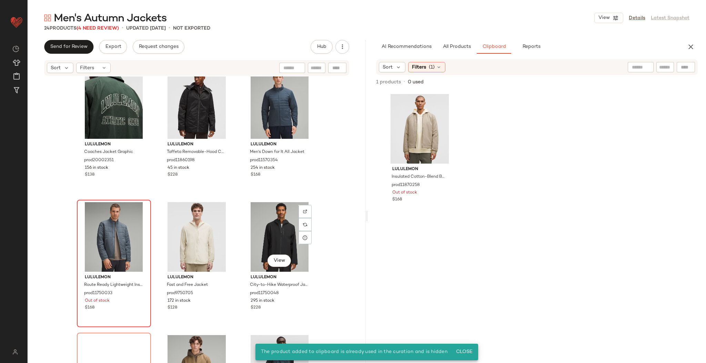
scroll to position [298, 0]
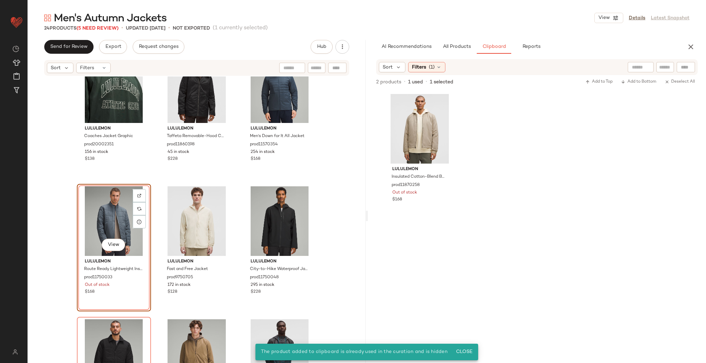
click at [156, 201] on div "lululemon Coaches Jacket Graphic prod20002351 156 in stock $138 lululemon Taffe…" at bounding box center [197, 229] width 338 height 307
click at [120, 206] on div "View" at bounding box center [113, 221] width 69 height 70
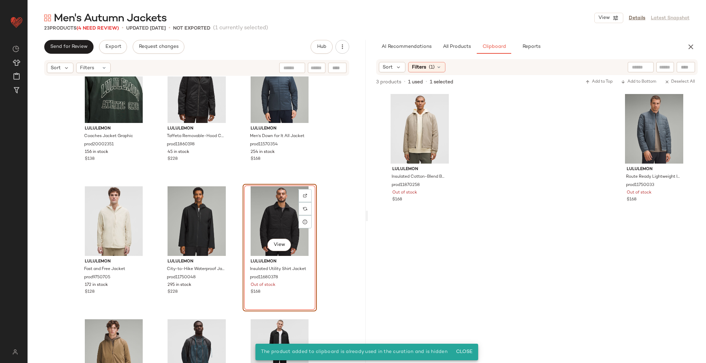
click at [335, 186] on div "lululemon Coaches Jacket Graphic prod20002351 156 in stock $138 lululemon Taffe…" at bounding box center [197, 229] width 338 height 307
click at [271, 211] on div "View" at bounding box center [279, 221] width 69 height 70
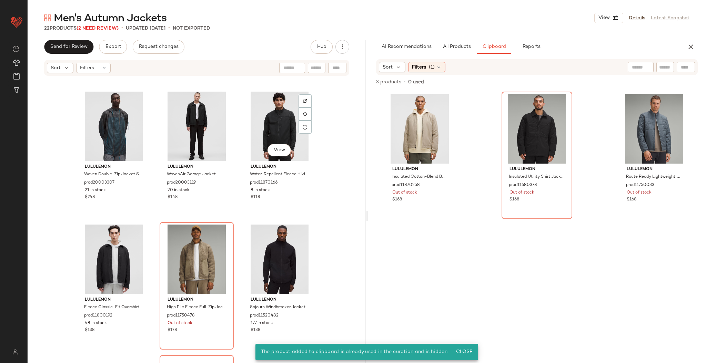
scroll to position [598, 0]
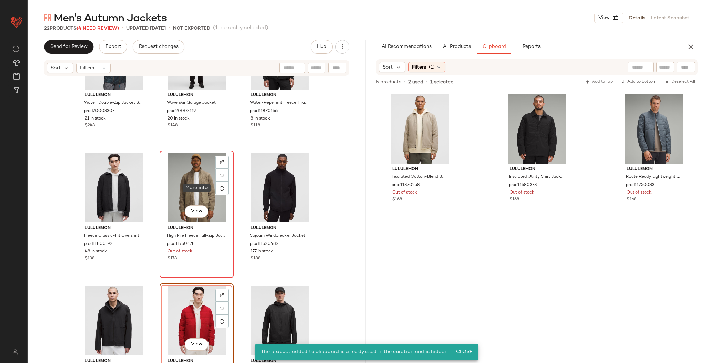
click at [196, 191] on div "View" at bounding box center [196, 188] width 69 height 70
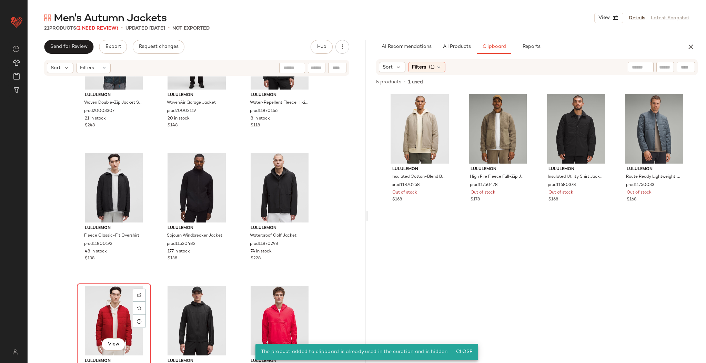
click at [126, 301] on div "View" at bounding box center [113, 321] width 69 height 70
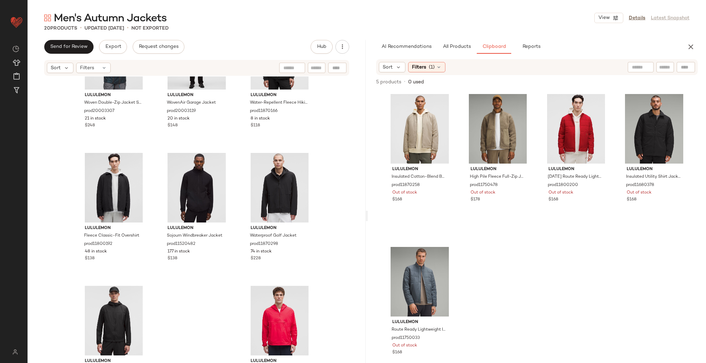
scroll to position [625, 0]
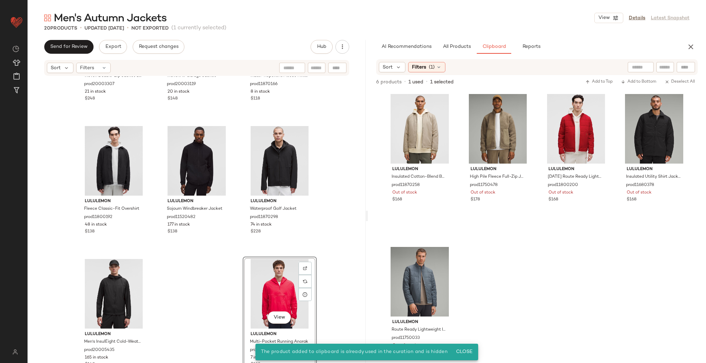
click at [350, 258] on div "lululemon Woven Double-Zip Jacket SLNSH Collection prod20003307 21 in stock $24…" at bounding box center [197, 229] width 338 height 307
click at [287, 281] on div "View" at bounding box center [279, 294] width 69 height 70
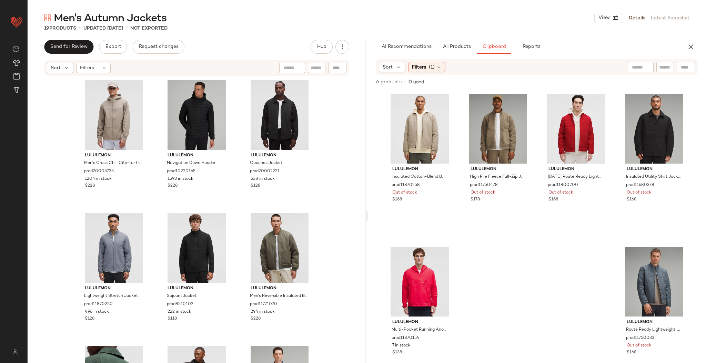
click at [439, 36] on div "Men's Autumn Jackets View Details Latest Snapshot 19 Products • updated [DATE] …" at bounding box center [367, 187] width 678 height 352
click at [447, 44] on span "All Products" at bounding box center [456, 47] width 28 height 6
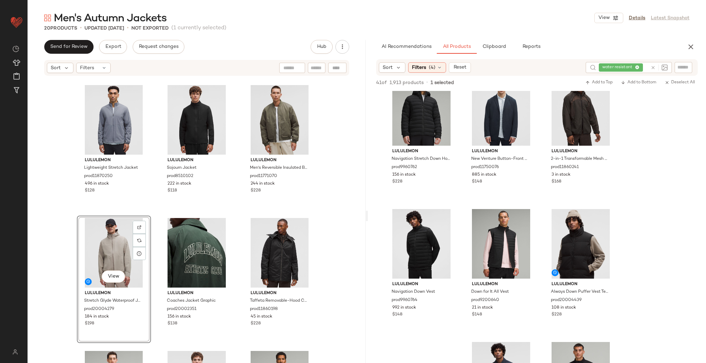
scroll to position [210, 0]
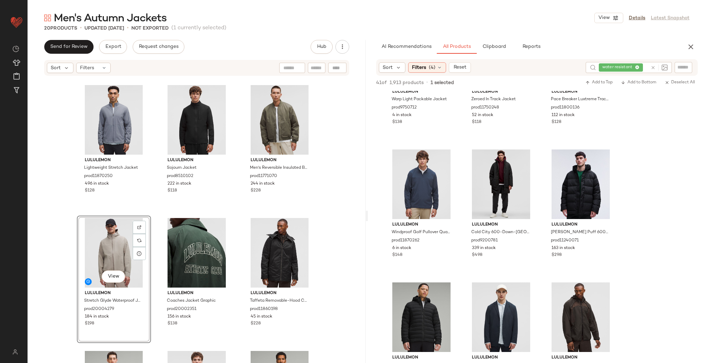
click at [654, 66] on icon at bounding box center [652, 67] width 5 height 5
click at [604, 46] on div "AI Recommendations All Products Clipboard Reports" at bounding box center [525, 47] width 299 height 14
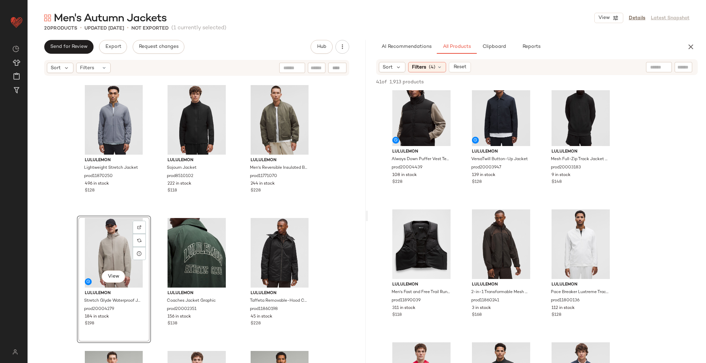
scroll to position [0, 0]
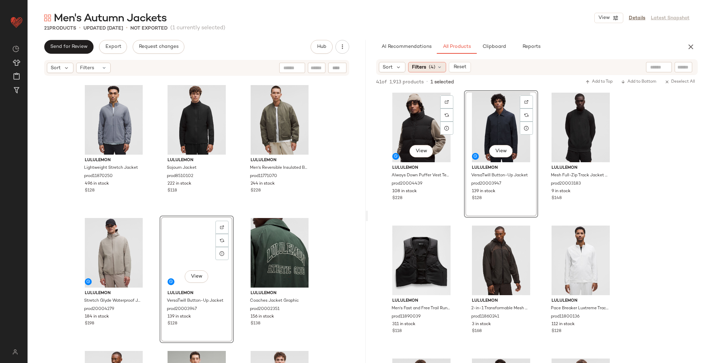
click at [419, 67] on span "Filters" at bounding box center [419, 67] width 14 height 7
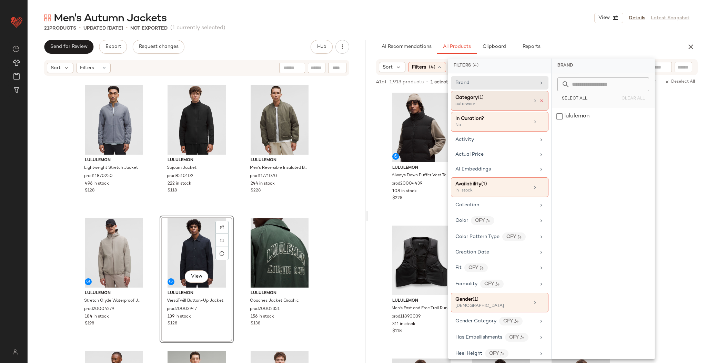
click at [539, 103] on icon at bounding box center [541, 101] width 5 height 5
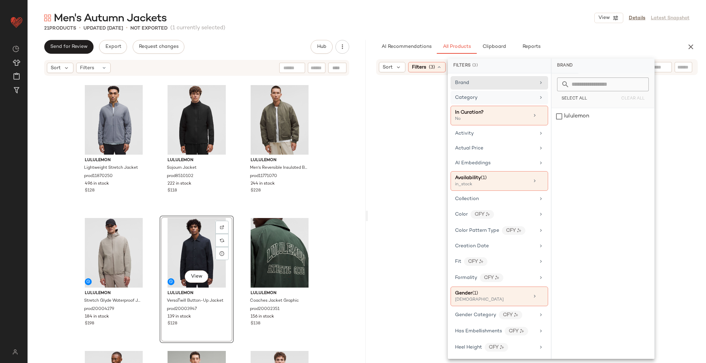
click at [530, 23] on div "Men's Autumn Jackets View Details Latest Snapshot" at bounding box center [367, 18] width 678 height 14
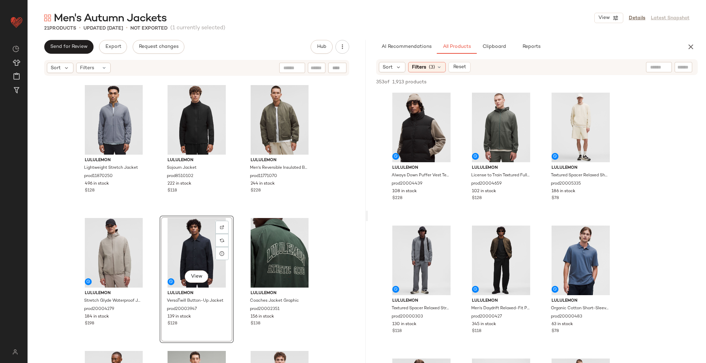
click at [537, 30] on div "21 Products • updated [DATE] • Not Exported (1 currently selected)" at bounding box center [367, 28] width 678 height 7
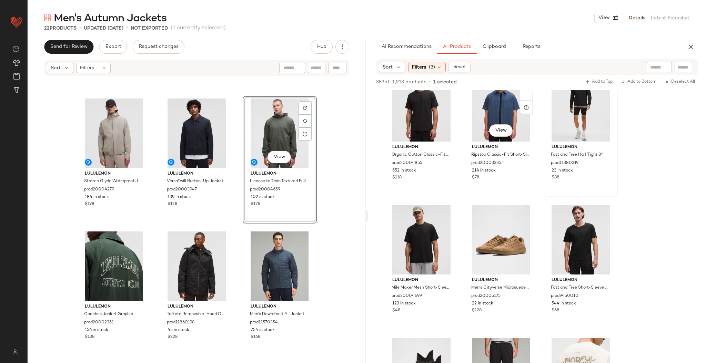
scroll to position [1225, 0]
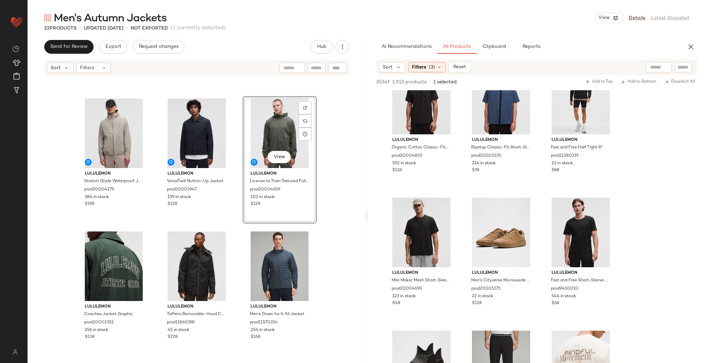
click at [651, 66] on input "text" at bounding box center [659, 67] width 18 height 7
type input "******"
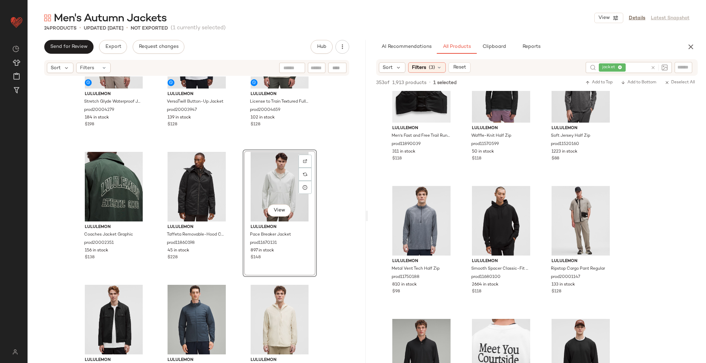
scroll to position [1545, 0]
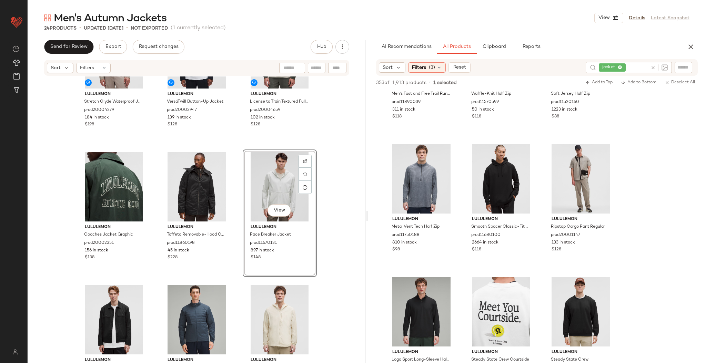
click at [346, 255] on div "lululemon Stretch Glyde Waterproof Jacket prod20004279 184 in stock $198 lulule…" at bounding box center [197, 229] width 338 height 307
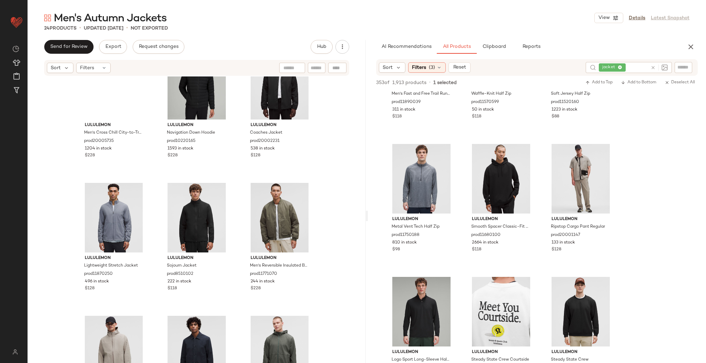
scroll to position [0, 0]
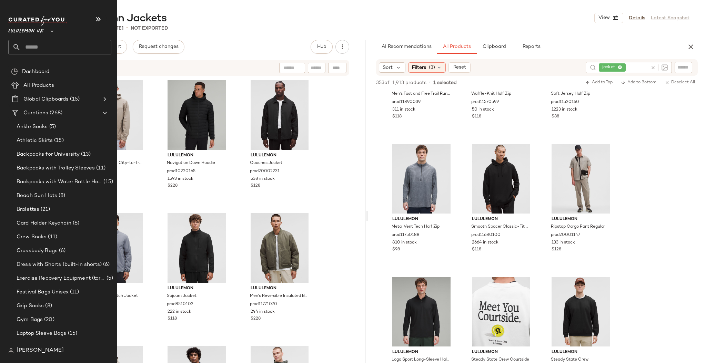
click at [35, 49] on input "text" at bounding box center [66, 47] width 91 height 14
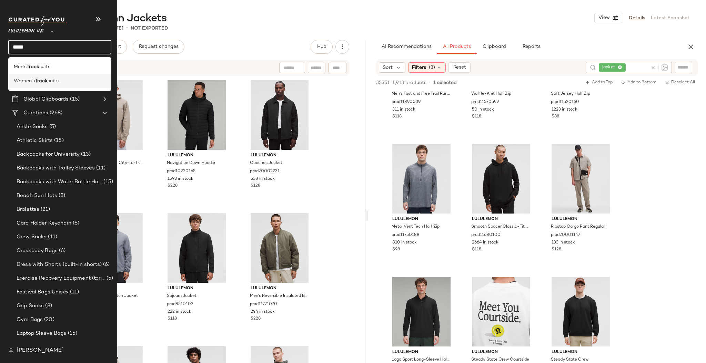
type input "*****"
click at [36, 77] on div "Women's Track suits" at bounding box center [59, 81] width 103 height 14
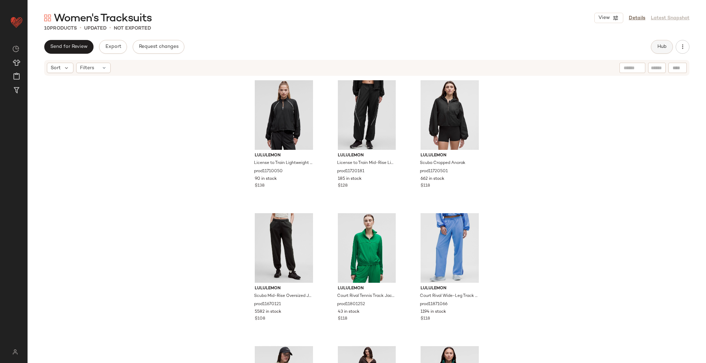
click at [666, 47] on span "Hub" at bounding box center [662, 47] width 10 height 6
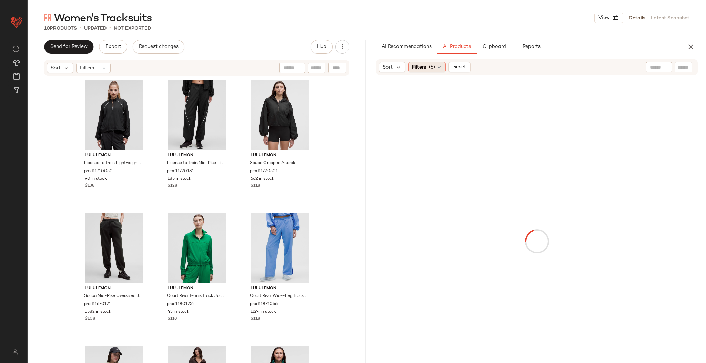
click at [442, 68] on div "Filters (5)" at bounding box center [427, 67] width 38 height 10
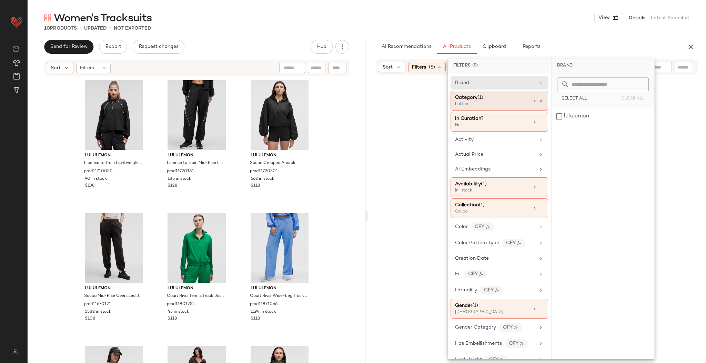
click at [539, 101] on icon at bounding box center [540, 101] width 5 height 5
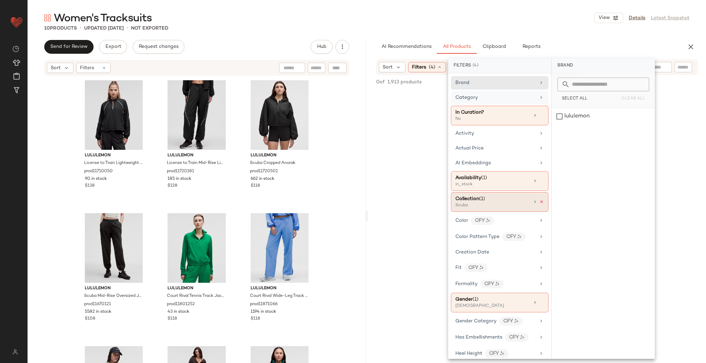
click at [539, 201] on icon at bounding box center [541, 201] width 5 height 5
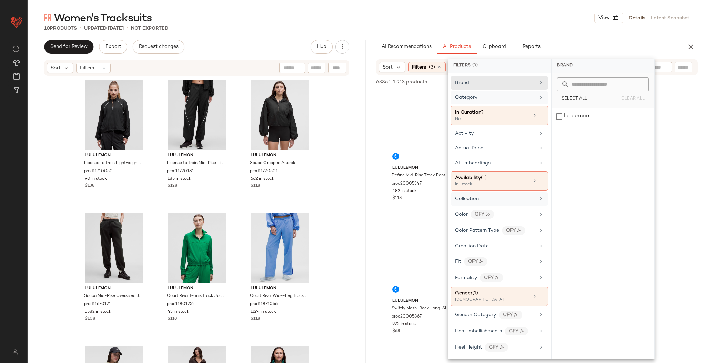
click at [526, 23] on div "Women's Tracksuits View Details Latest Snapshot" at bounding box center [367, 18] width 678 height 14
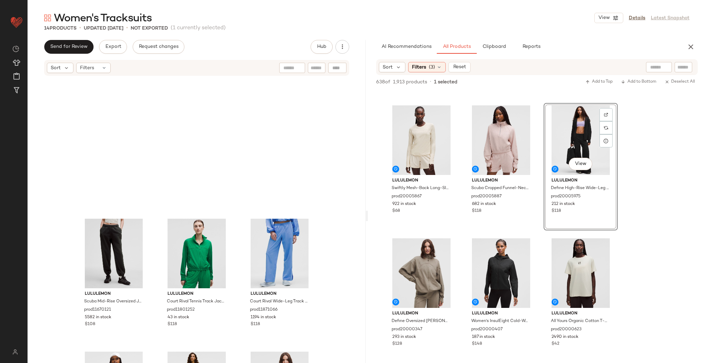
scroll to position [359, 0]
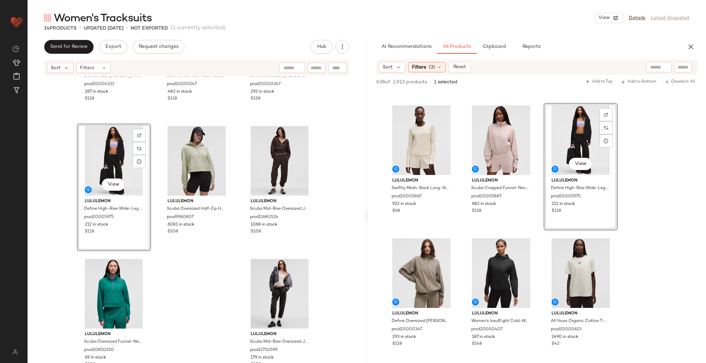
click at [555, 89] on div "638 of 1,913 products • 1 selected Add to Top Add to Bottom Deselect All" at bounding box center [537, 82] width 338 height 15
click at [648, 70] on div at bounding box center [659, 67] width 26 height 10
type input "*****"
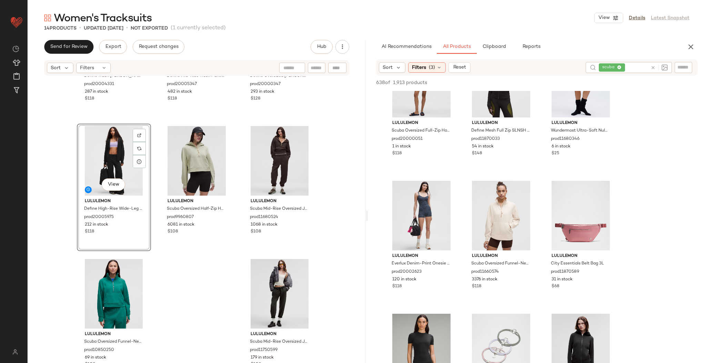
scroll to position [176, 0]
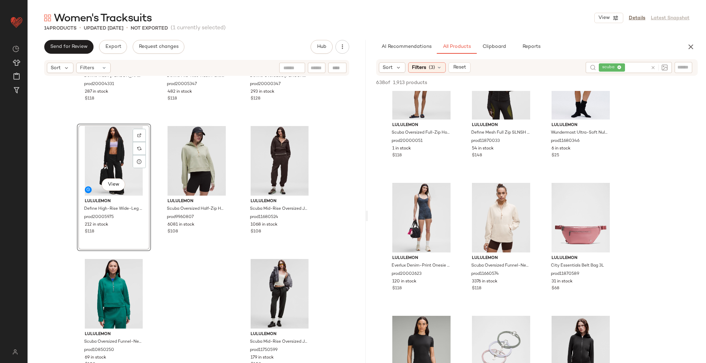
click at [650, 69] on icon at bounding box center [652, 67] width 5 height 5
click at [681, 67] on input "text" at bounding box center [683, 67] width 12 height 7
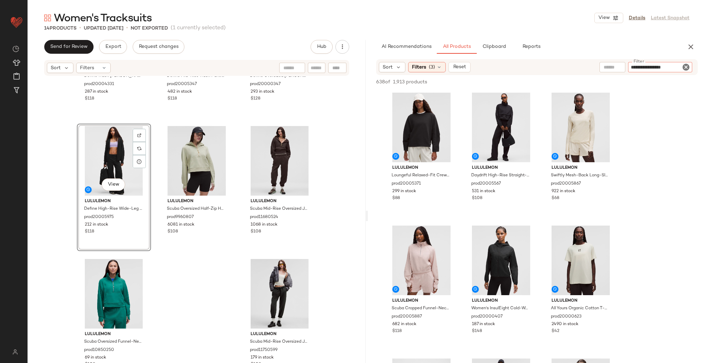
type input "**********"
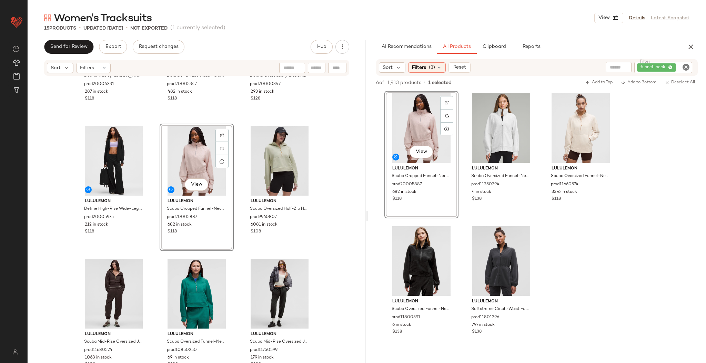
click at [687, 68] on icon "Clear Filter" at bounding box center [685, 67] width 8 height 8
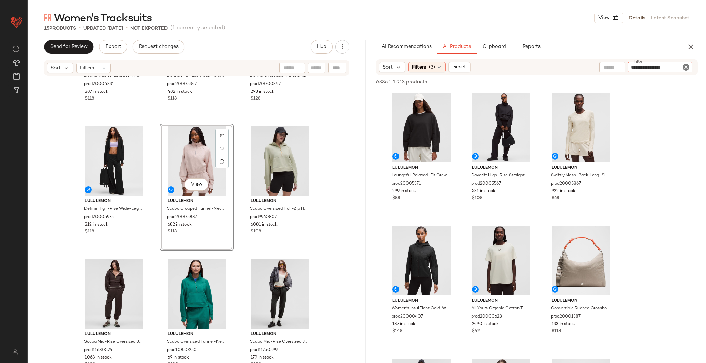
type input "**********"
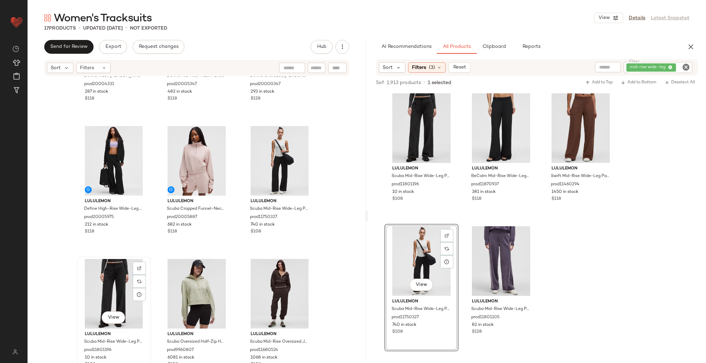
click at [114, 283] on div "View" at bounding box center [113, 294] width 69 height 70
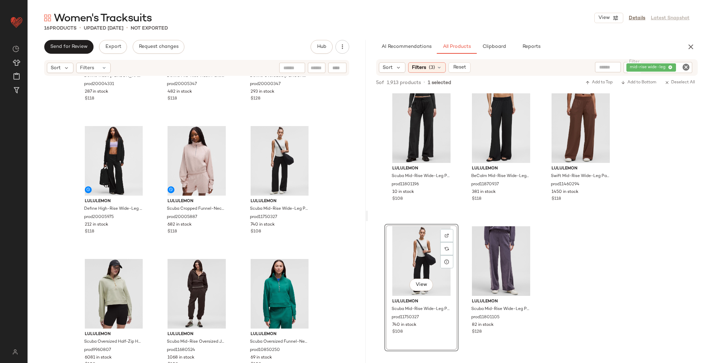
click at [683, 66] on icon "Clear Filter" at bounding box center [685, 67] width 8 height 8
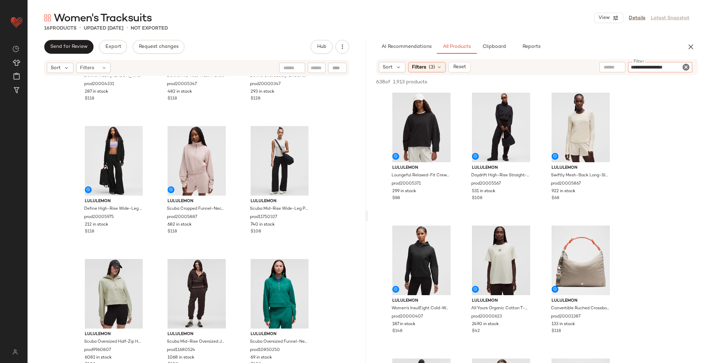
type input "**********"
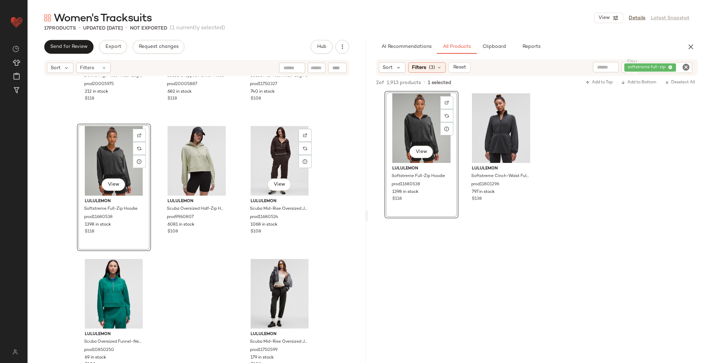
scroll to position [473, 0]
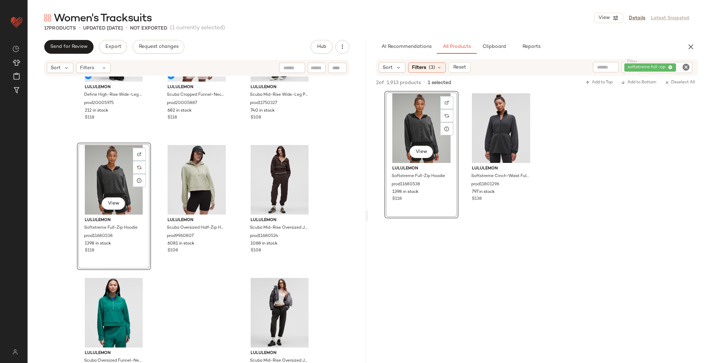
click at [687, 68] on icon "Clear Filter" at bounding box center [685, 67] width 8 height 8
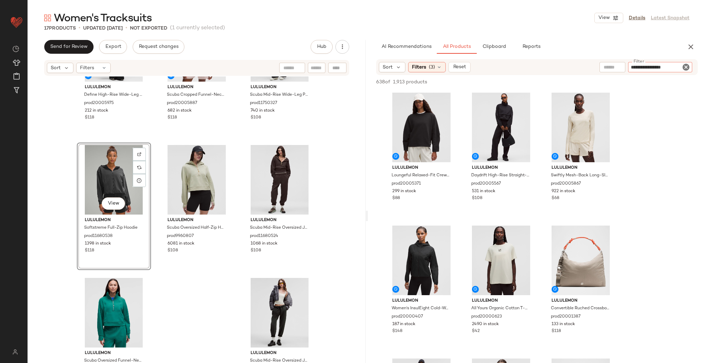
type input "**********"
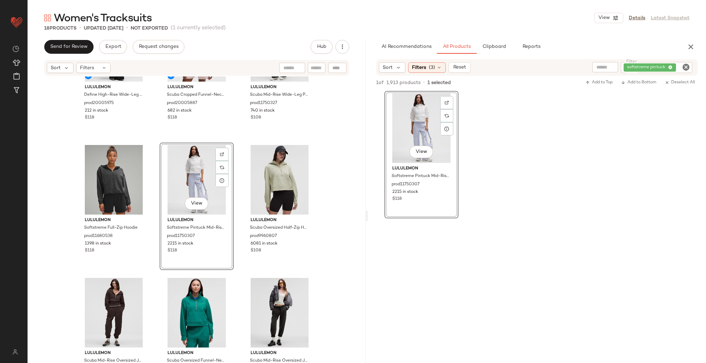
click at [238, 148] on div "lululemon Define High-Rise Wide-Leg Pant Luon prod20005975 212 in stock $118 lu…" at bounding box center [197, 229] width 338 height 307
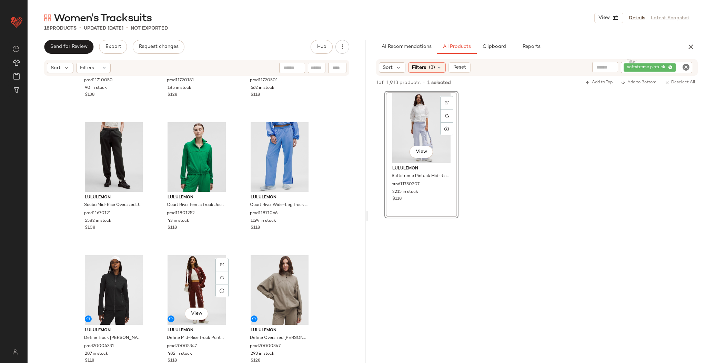
scroll to position [0, 0]
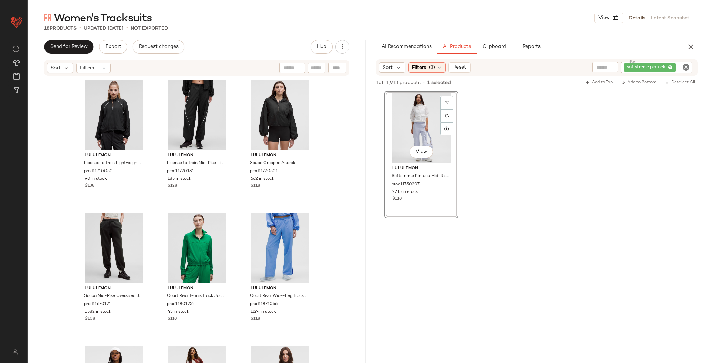
click at [329, 195] on div "lululemon License to Train Lightweight Jacket prod11710050 90 in stock $138 lul…" at bounding box center [197, 229] width 338 height 307
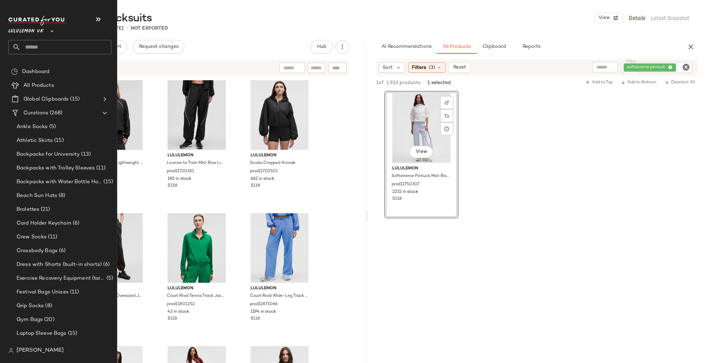
click at [42, 47] on input "text" at bounding box center [66, 47] width 91 height 14
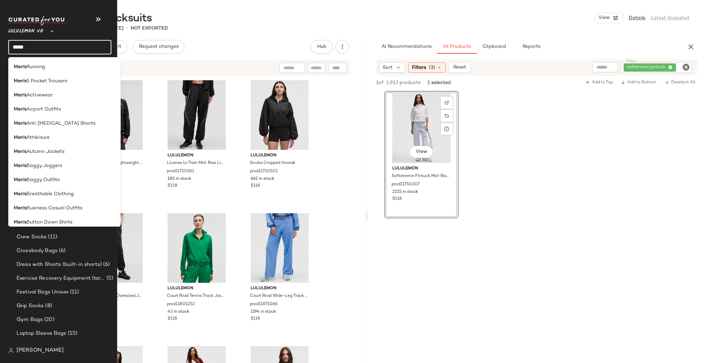
drag, startPoint x: 50, startPoint y: 49, endPoint x: 6, endPoint y: 50, distance: 44.8
click at [6, 50] on nav "Lululemon UK ** ***** Dashboard All Products Global Clipboards (15) Curations (…" at bounding box center [58, 181] width 117 height 363
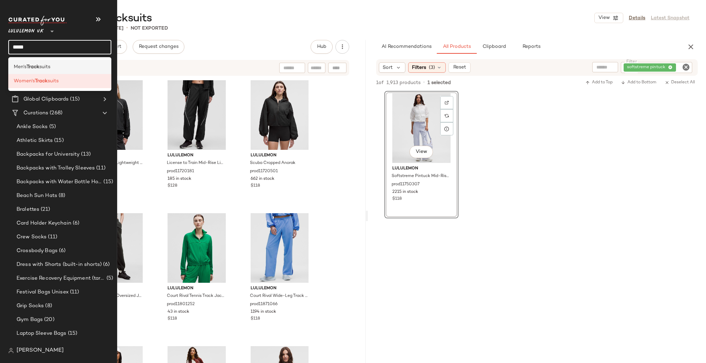
type input "*****"
click at [37, 63] on b "Track" at bounding box center [33, 66] width 13 height 7
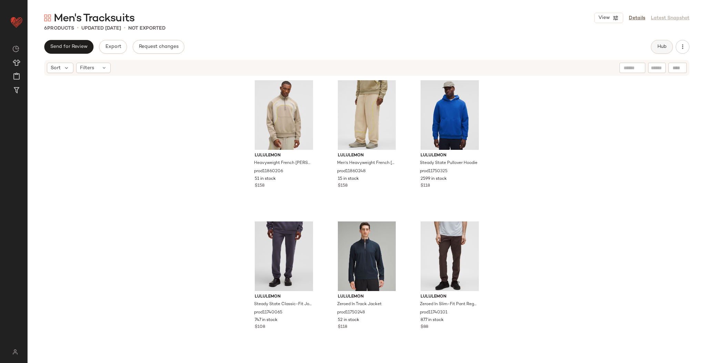
click at [666, 45] on span "Hub" at bounding box center [662, 47] width 10 height 6
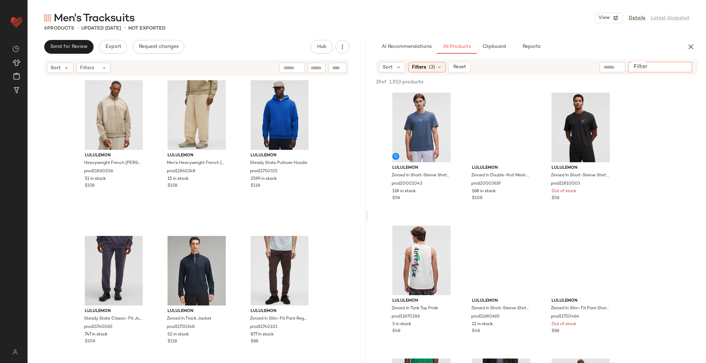
click at [685, 71] on div at bounding box center [660, 67] width 64 height 10
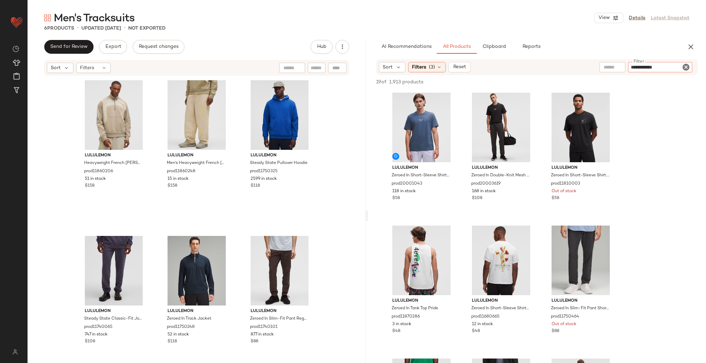
type input "**********"
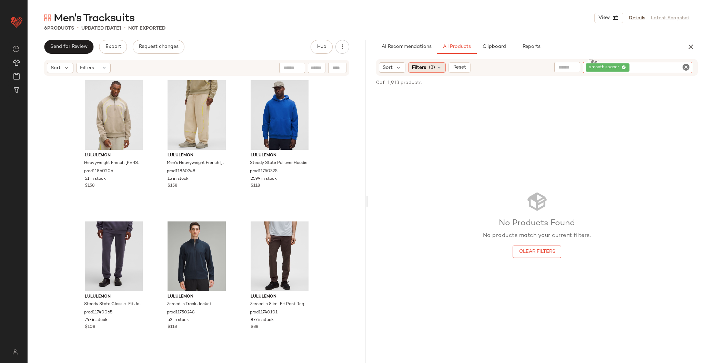
click at [430, 68] on span "(3)" at bounding box center [432, 67] width 6 height 7
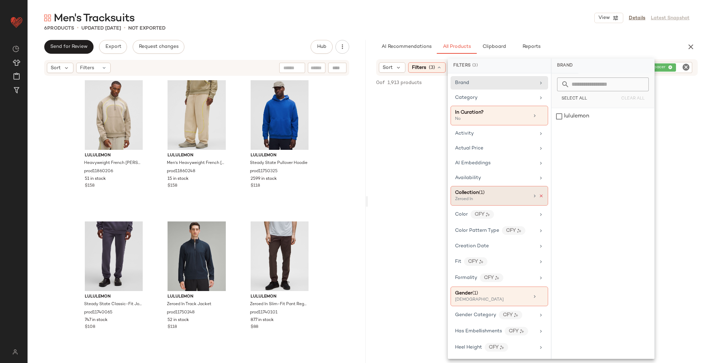
click at [538, 194] on icon at bounding box center [540, 196] width 5 height 5
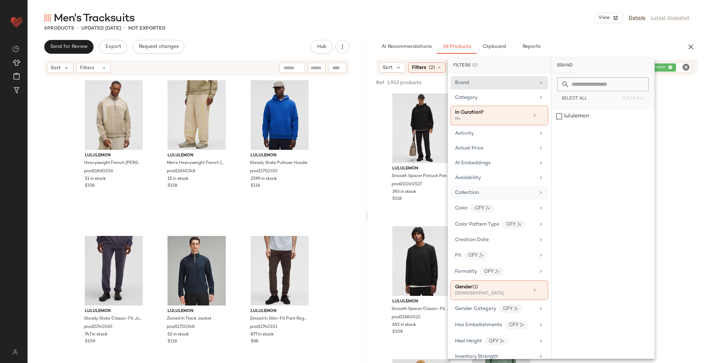
click at [579, 27] on div "6 Products • updated Sep 4th • Not Exported" at bounding box center [367, 28] width 678 height 7
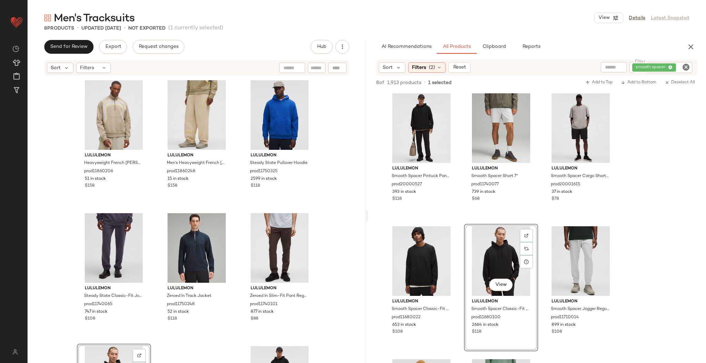
click at [334, 213] on div "lululemon Heavyweight French Terry Quarter Zip SLNSH Collection prod11860206 51…" at bounding box center [197, 229] width 338 height 307
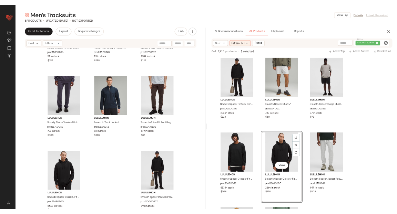
scroll to position [87, 0]
